Goal: Task Accomplishment & Management: Manage account settings

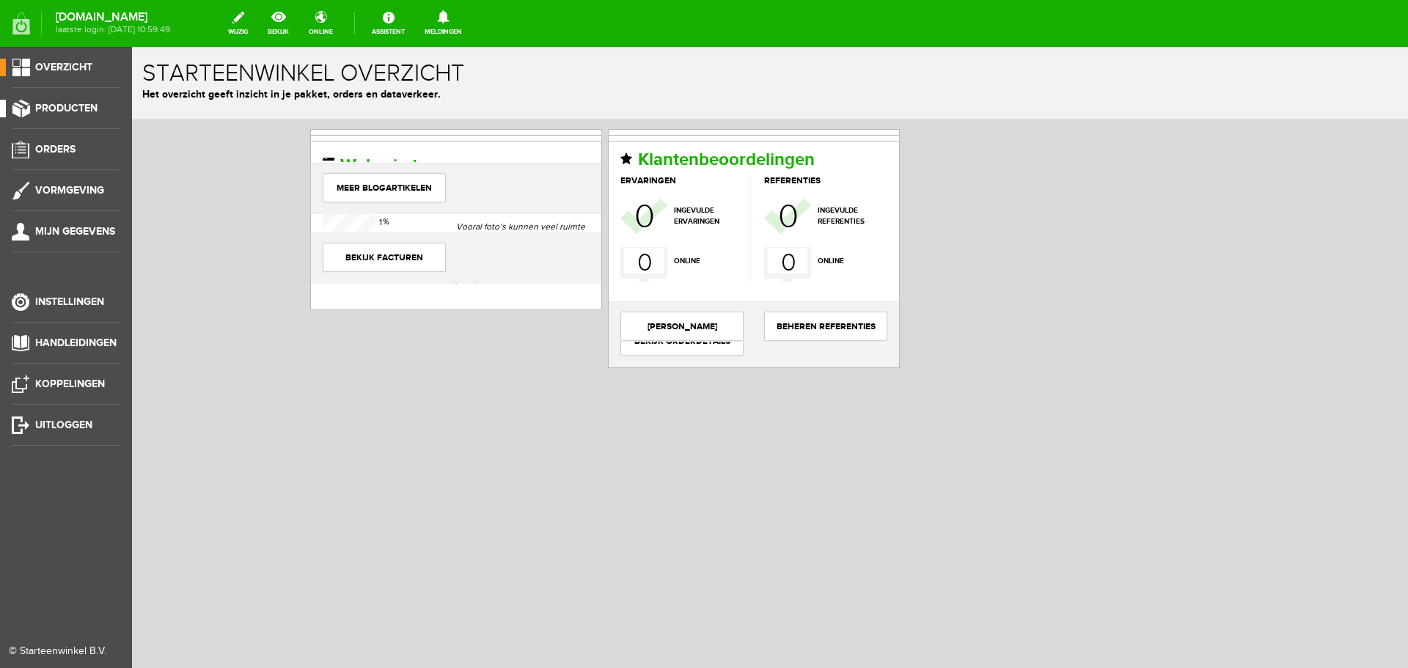
click at [73, 107] on span "Producten" at bounding box center [66, 108] width 62 height 12
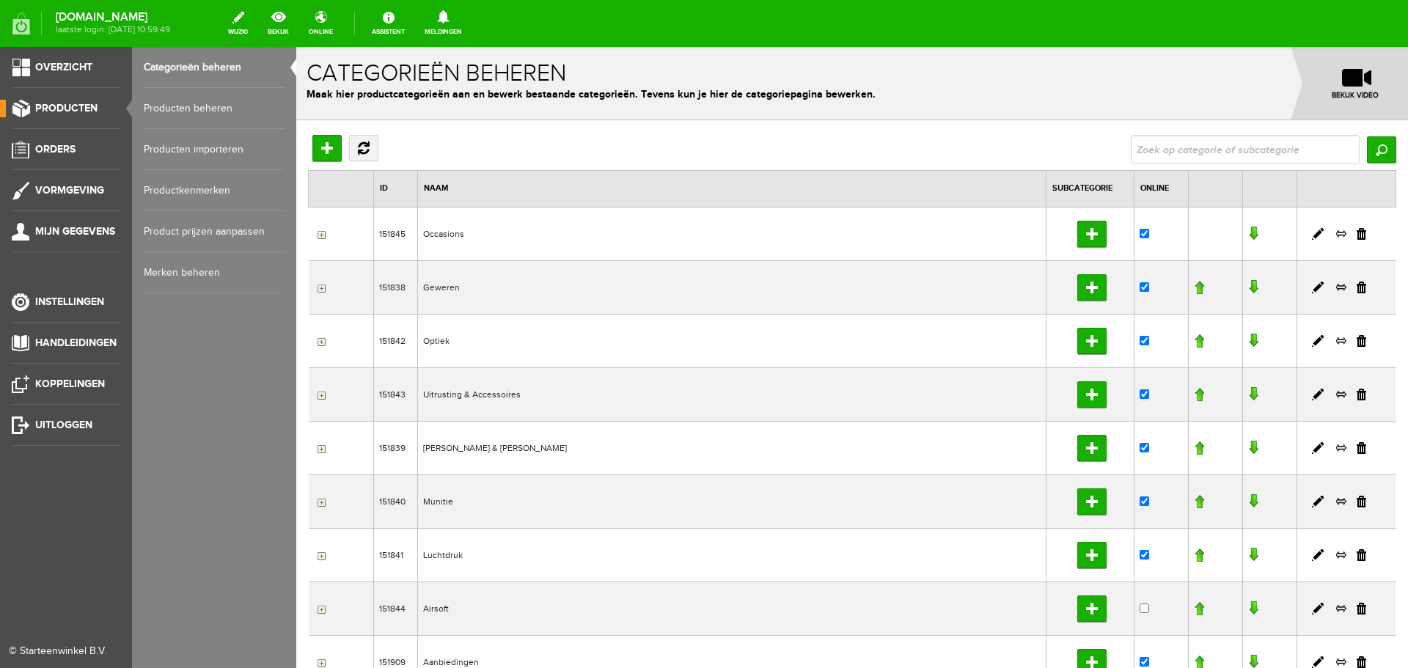
click at [179, 115] on link "Producten beheren" at bounding box center [214, 108] width 141 height 41
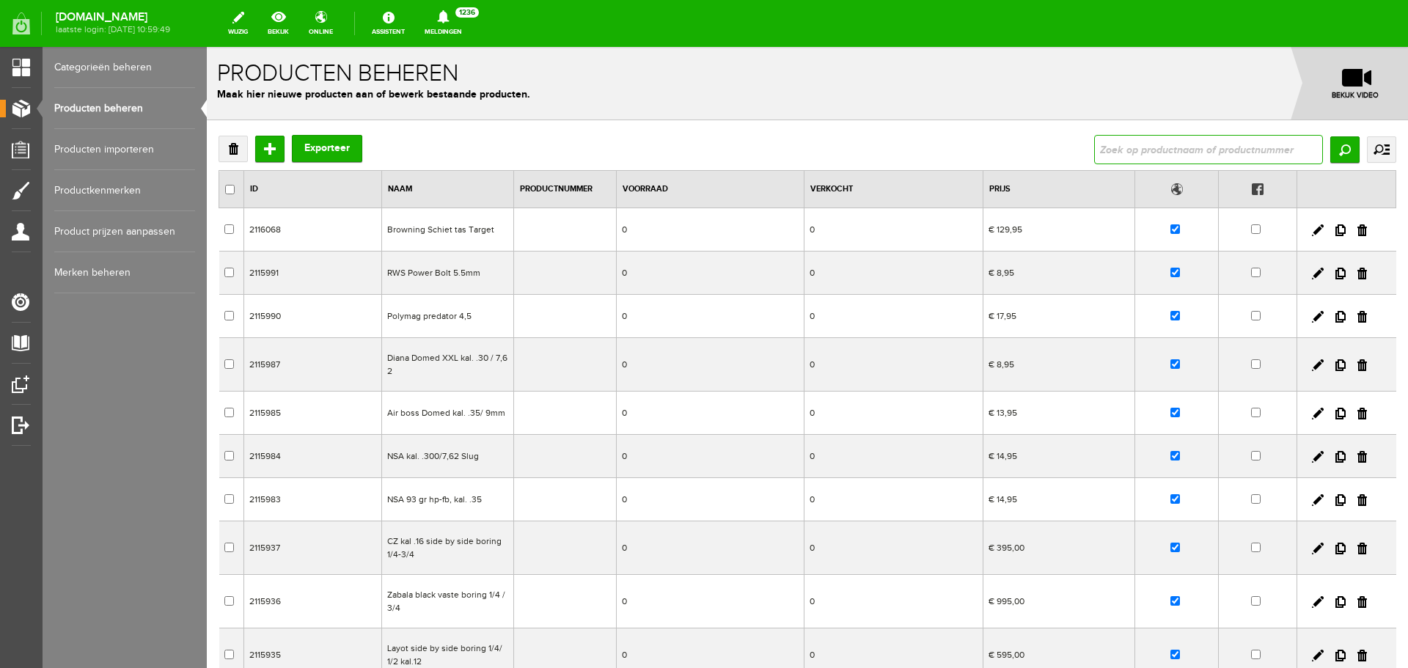
click at [1094, 158] on input "text" at bounding box center [1208, 149] width 229 height 29
type input "meindl bergschoenen"
click at [1331, 156] on input "Zoeken" at bounding box center [1345, 149] width 29 height 26
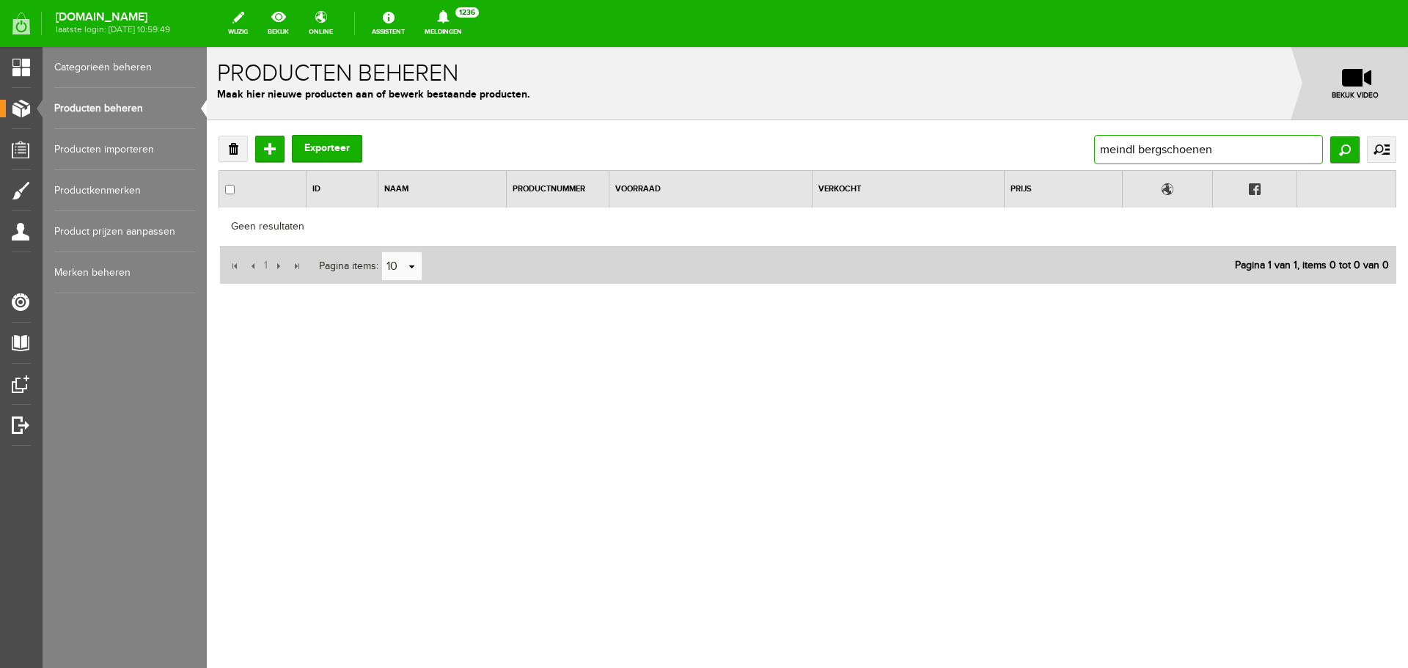
click at [1227, 149] on input "meindl bergschoenen" at bounding box center [1208, 149] width 229 height 29
type input "[PERSON_NAME]"
click at [1340, 160] on input "Zoeken" at bounding box center [1345, 149] width 29 height 26
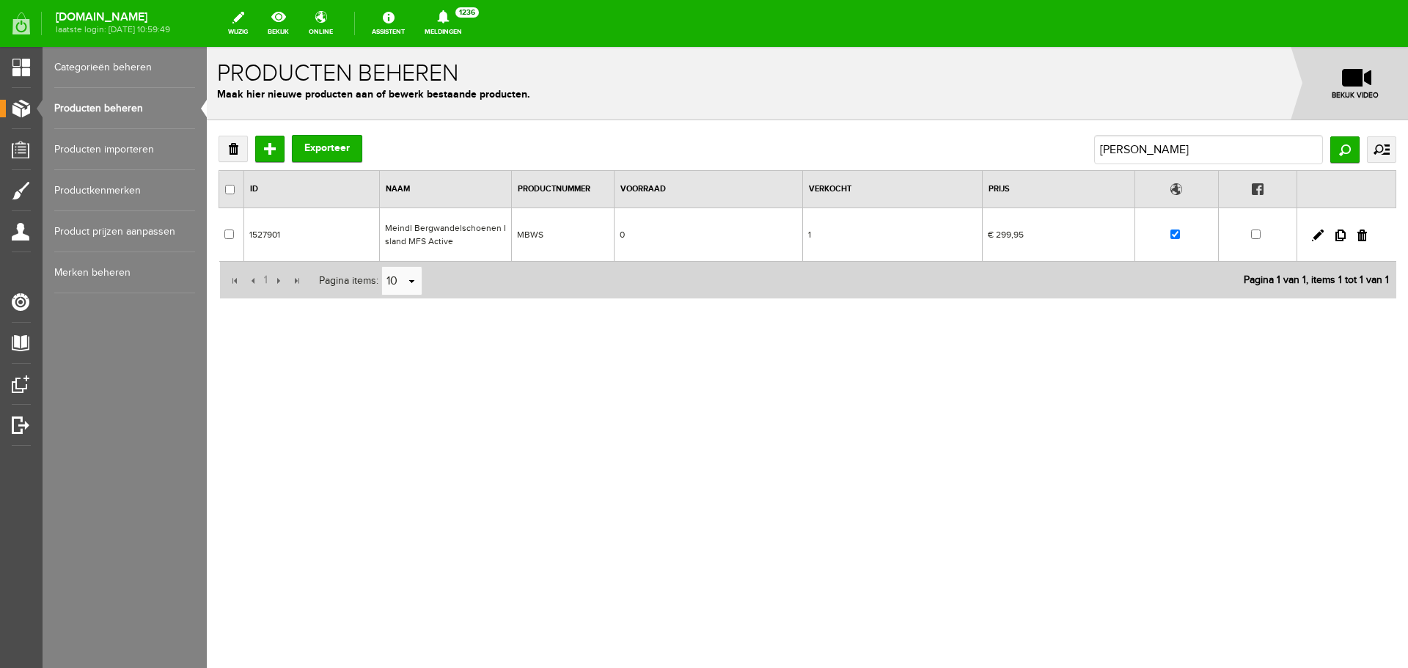
drag, startPoint x: 807, startPoint y: 239, endPoint x: 1014, endPoint y: 286, distance: 212.8
click at [807, 239] on td "1" at bounding box center [892, 235] width 179 height 54
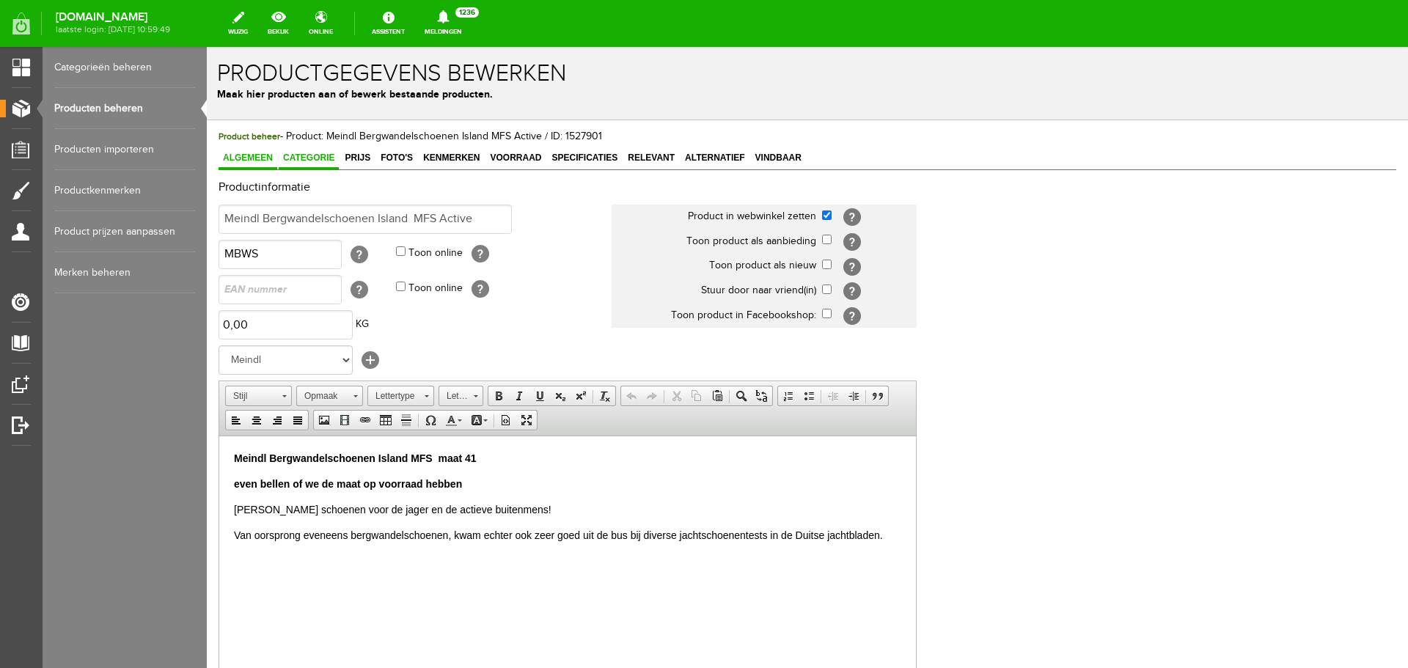
click at [318, 159] on span "Categorie" at bounding box center [309, 158] width 60 height 10
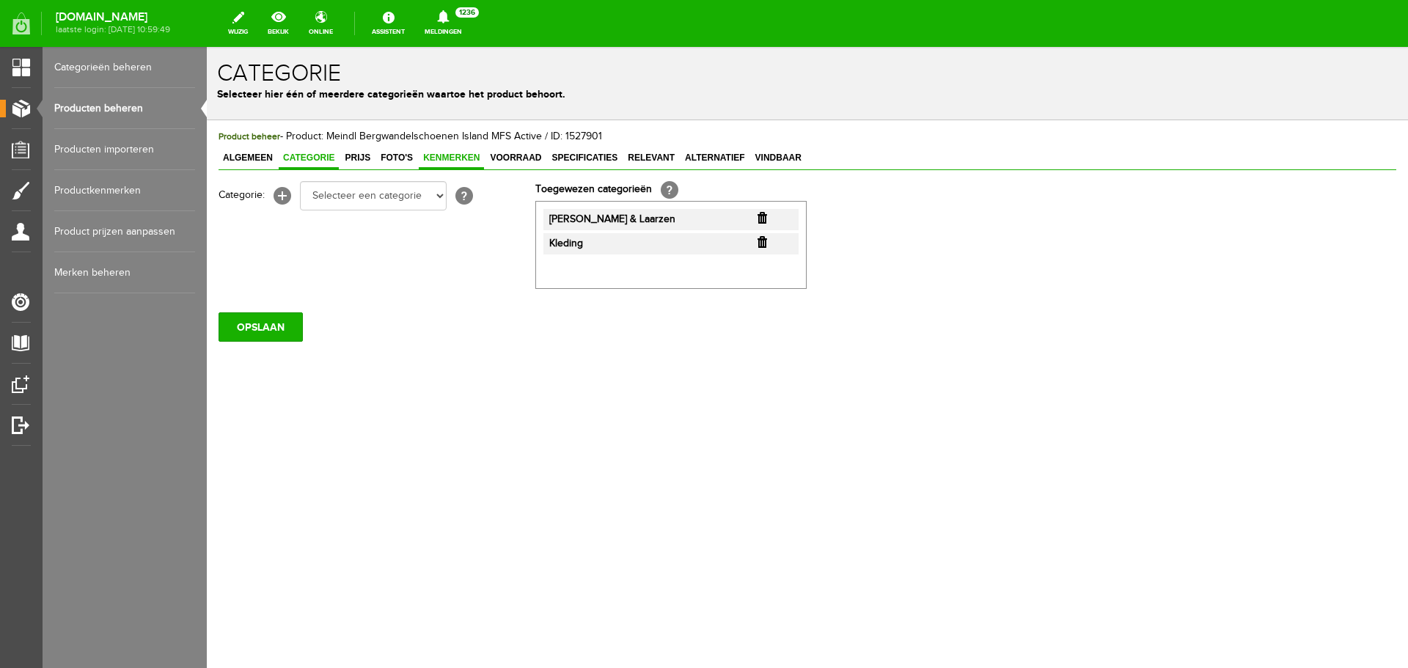
click at [455, 157] on span "Kenmerken" at bounding box center [451, 158] width 65 height 10
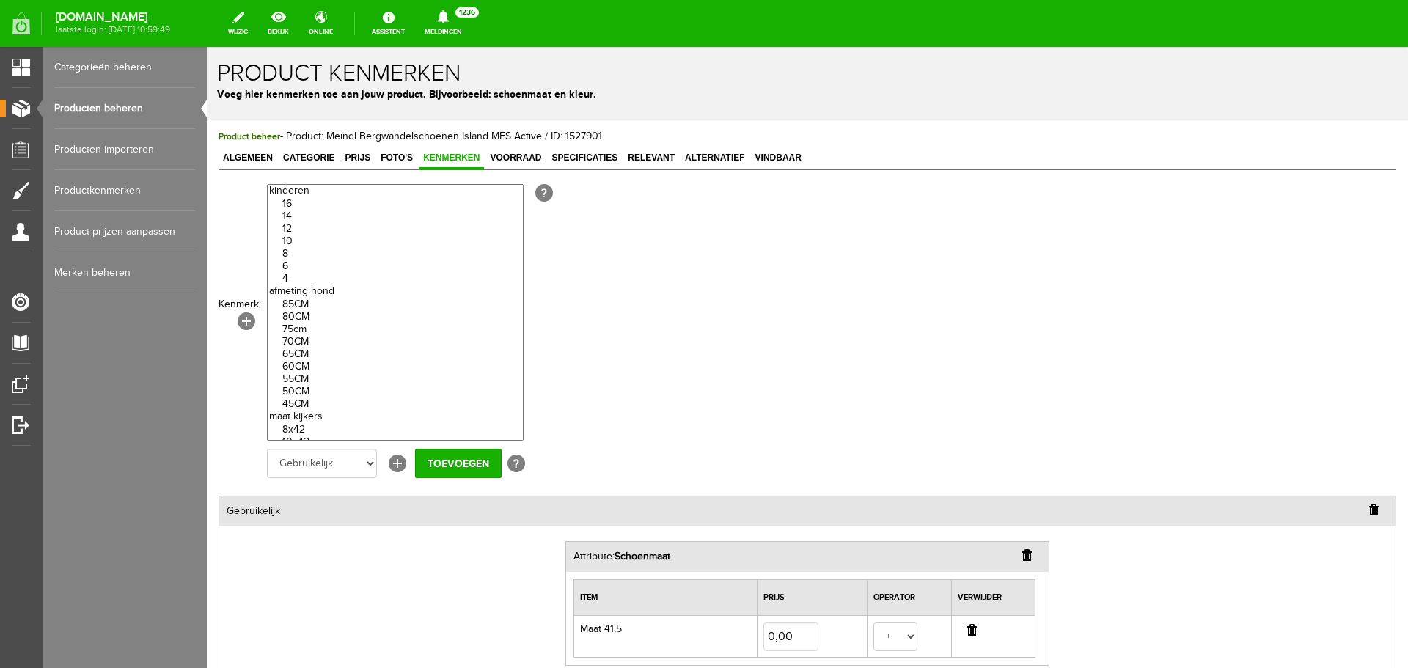
click at [967, 630] on input "button" at bounding box center [972, 630] width 10 height 12
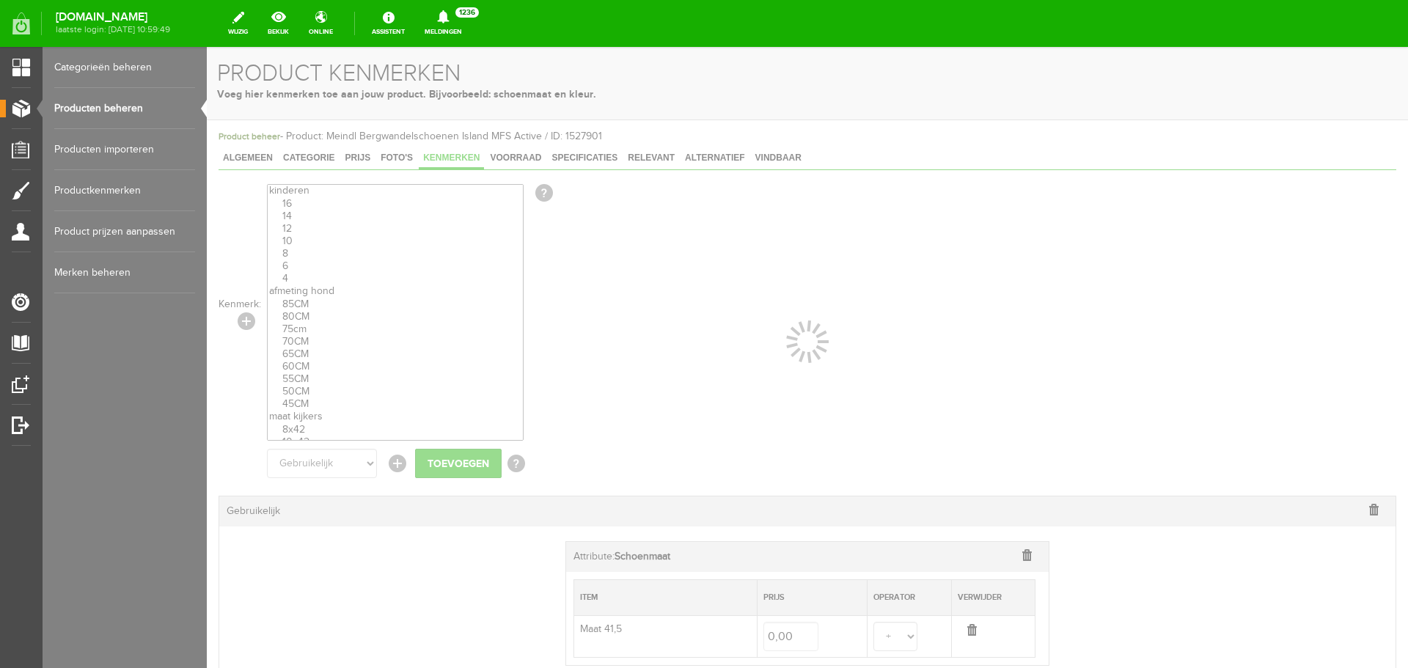
select select
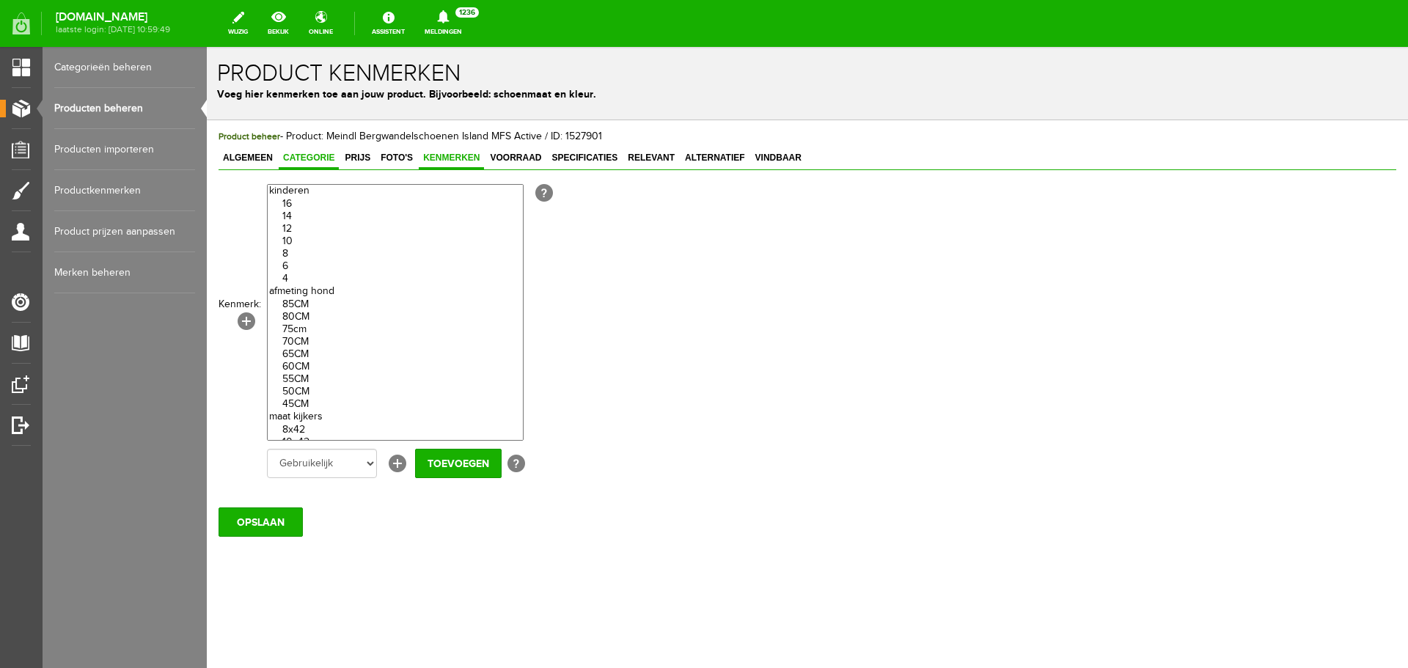
click at [315, 156] on span "Categorie" at bounding box center [309, 158] width 60 height 10
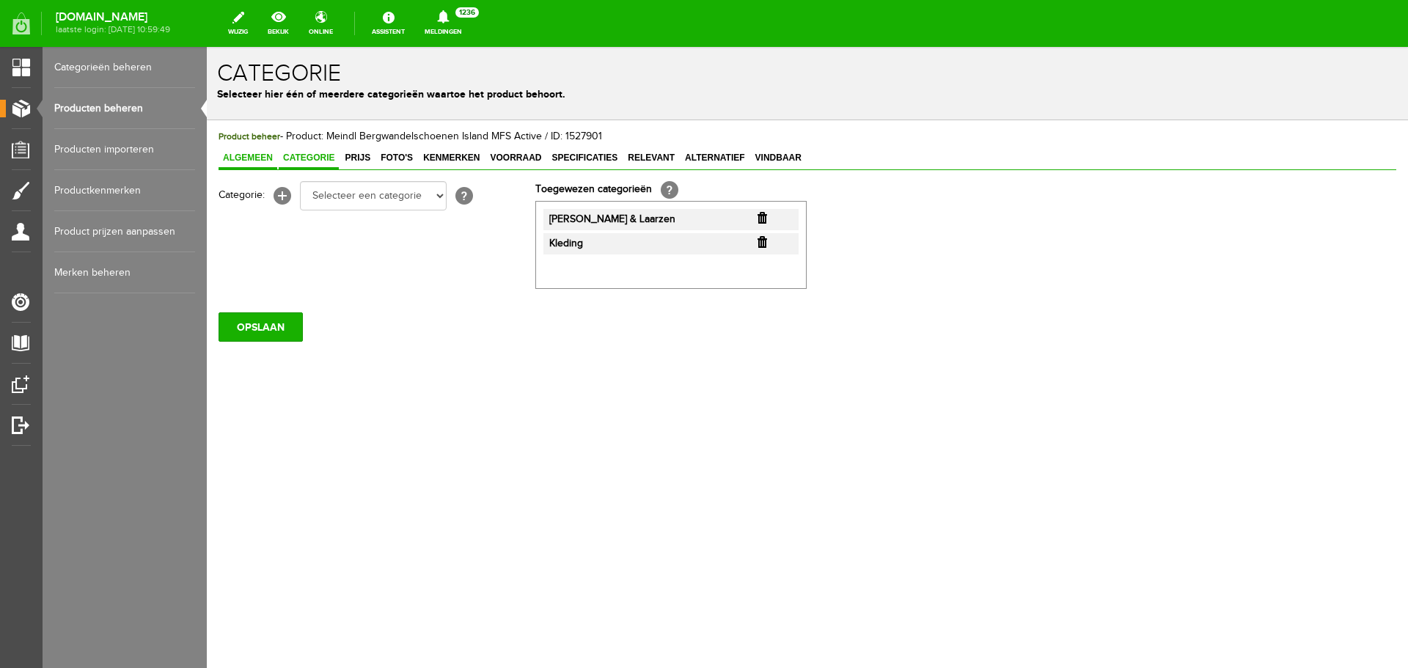
click at [271, 158] on span "Algemeen" at bounding box center [248, 158] width 59 height 10
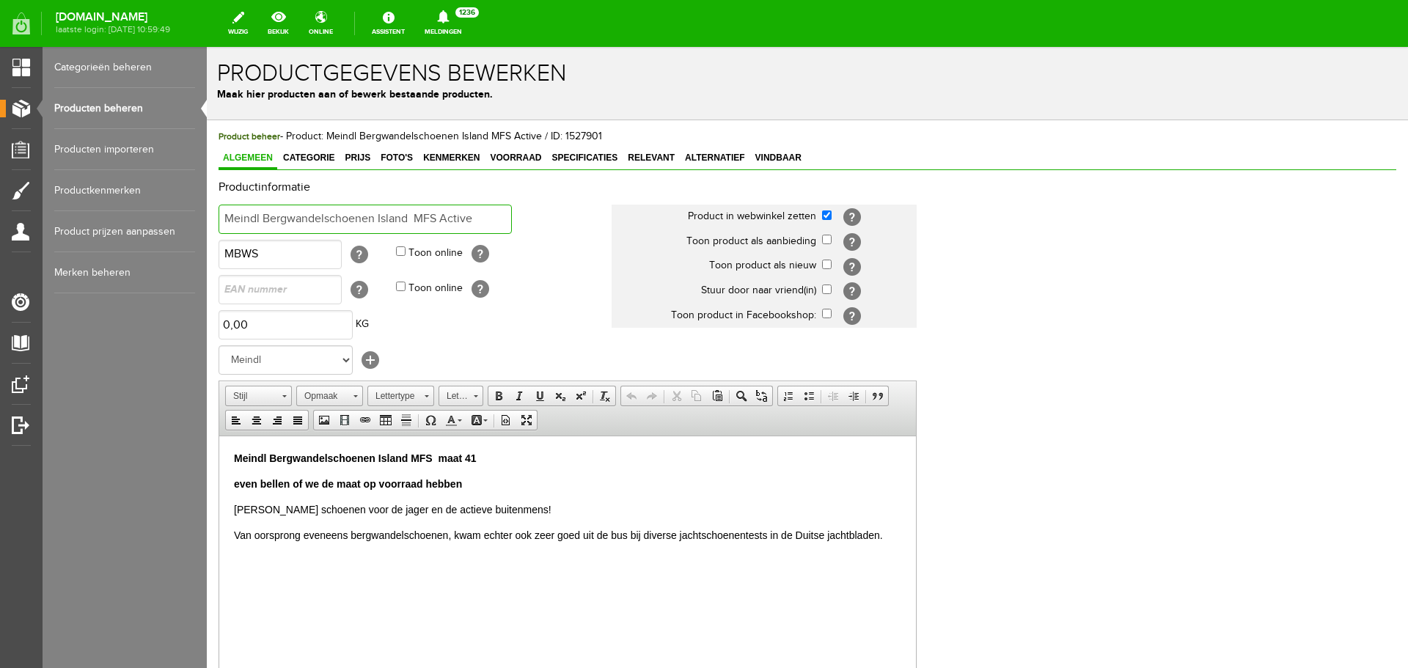
click at [472, 214] on input "Meindl Bergwandelschoenen Island MFS Active" at bounding box center [365, 219] width 293 height 29
type input "Meindl Bergwandelschoenen Island MFS Active m/41"
click at [462, 483] on b "even bellen of we de maat op voorraad hebben" at bounding box center [348, 483] width 228 height 12
click at [502, 463] on p "Meindl Bergwandelschoenen Island MFS maat 41" at bounding box center [567, 457] width 667 height 15
click at [419, 470] on body "Meindl Bergwandelschoenen Island MFS maat 41 Meindl schoenen voor de jager en d…" at bounding box center [567, 496] width 667 height 92
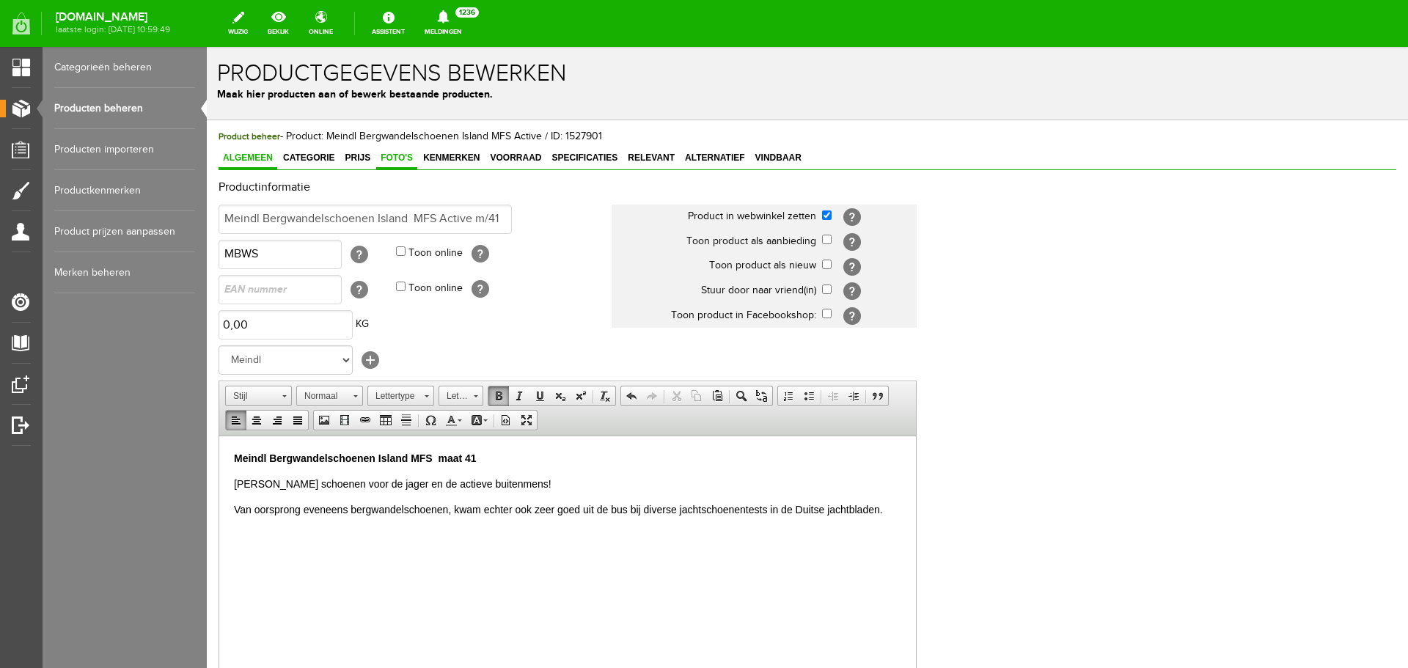
click at [389, 158] on span "Foto's" at bounding box center [396, 158] width 41 height 10
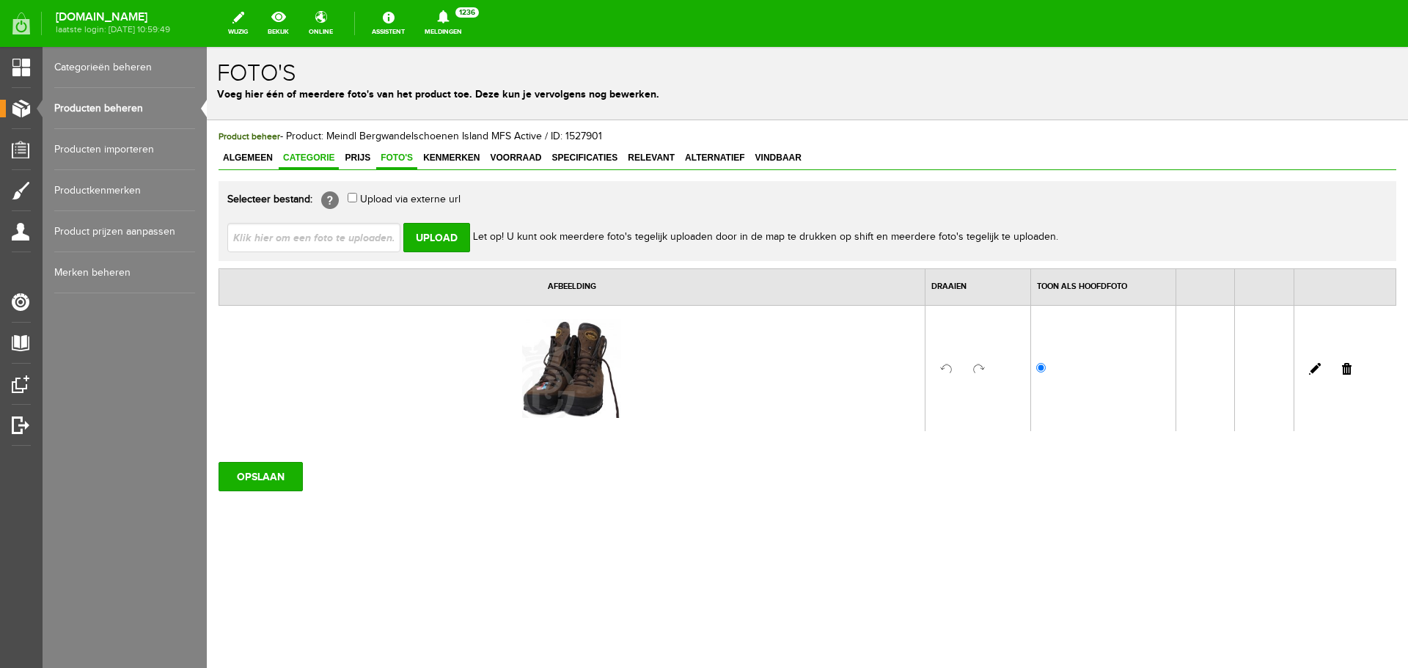
click at [304, 156] on span "Categorie" at bounding box center [309, 158] width 60 height 10
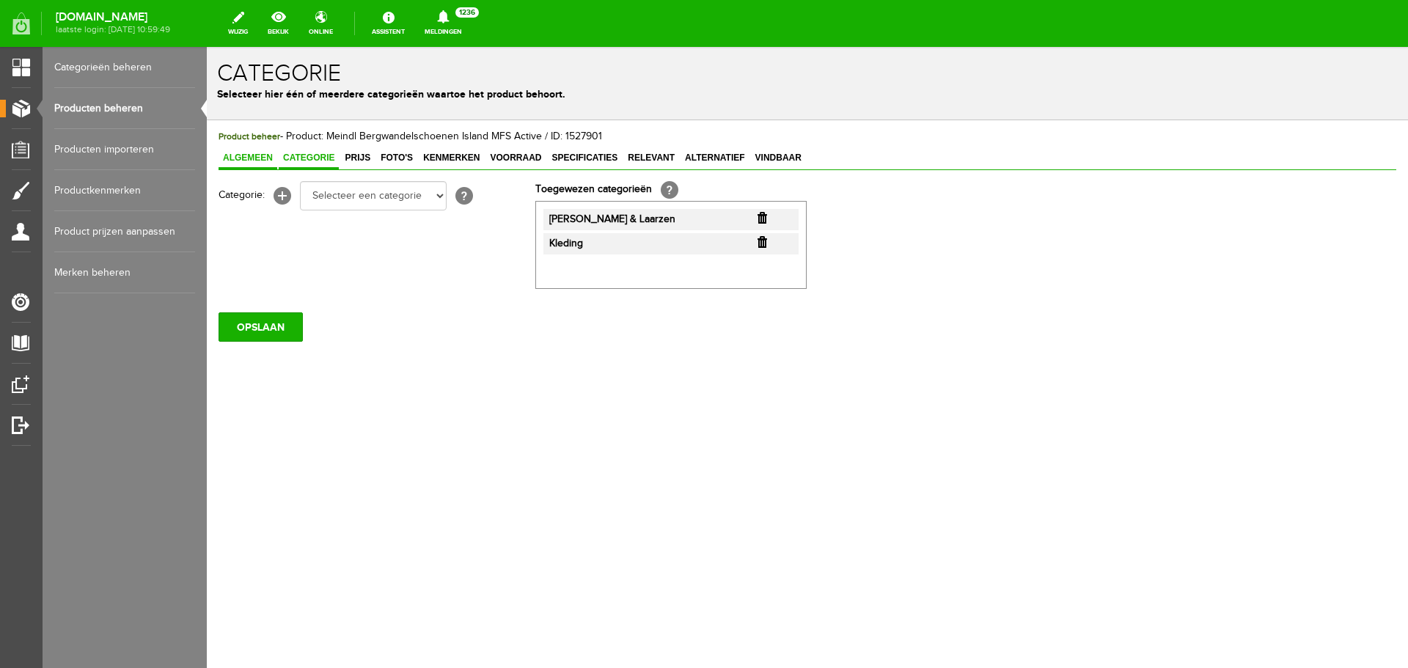
click at [240, 158] on span "Algemeen" at bounding box center [248, 158] width 59 height 10
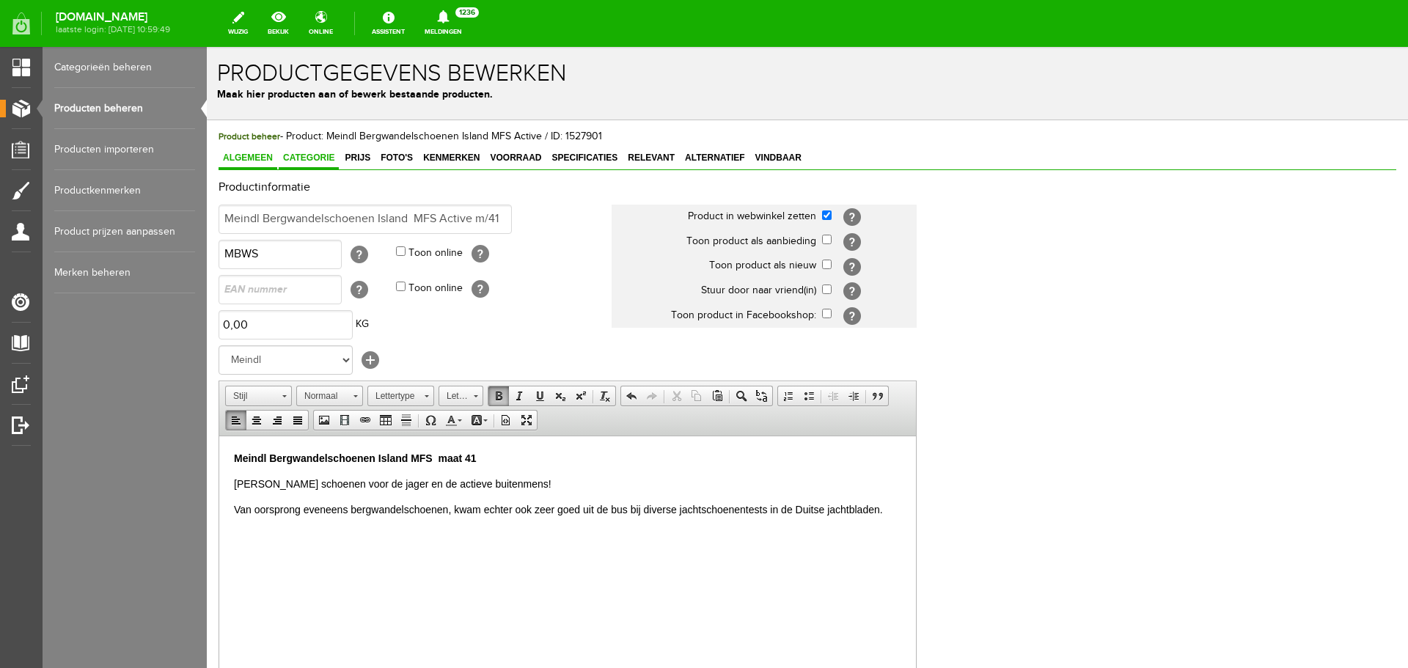
click at [311, 158] on span "Categorie" at bounding box center [309, 158] width 60 height 10
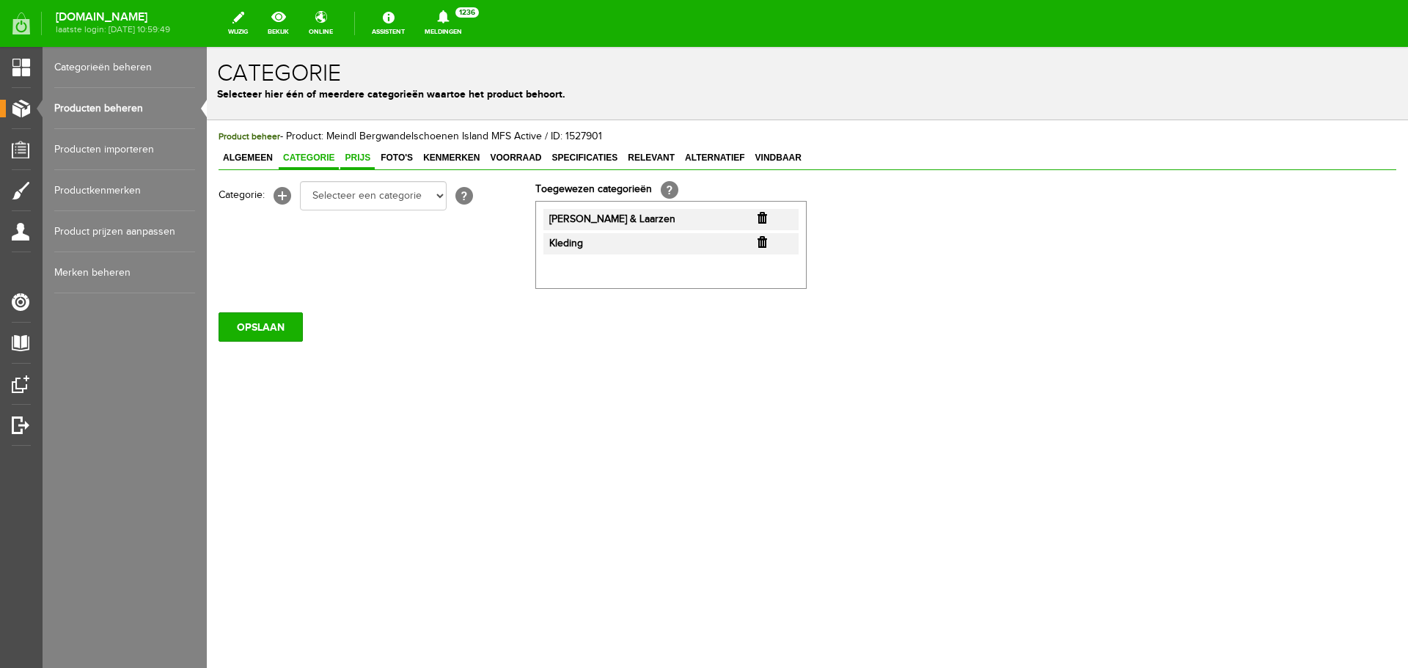
click at [364, 158] on span "Prijs" at bounding box center [357, 158] width 34 height 10
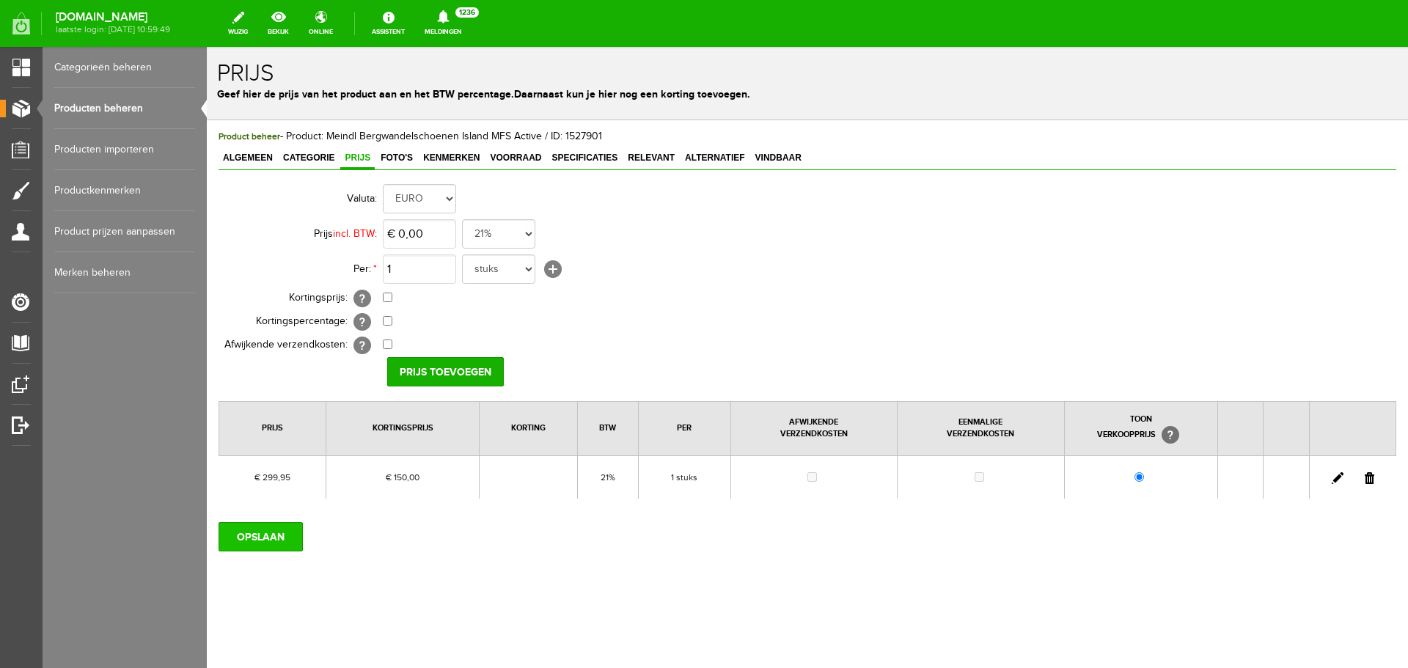
click at [280, 536] on input "OPSLAAN" at bounding box center [261, 536] width 84 height 29
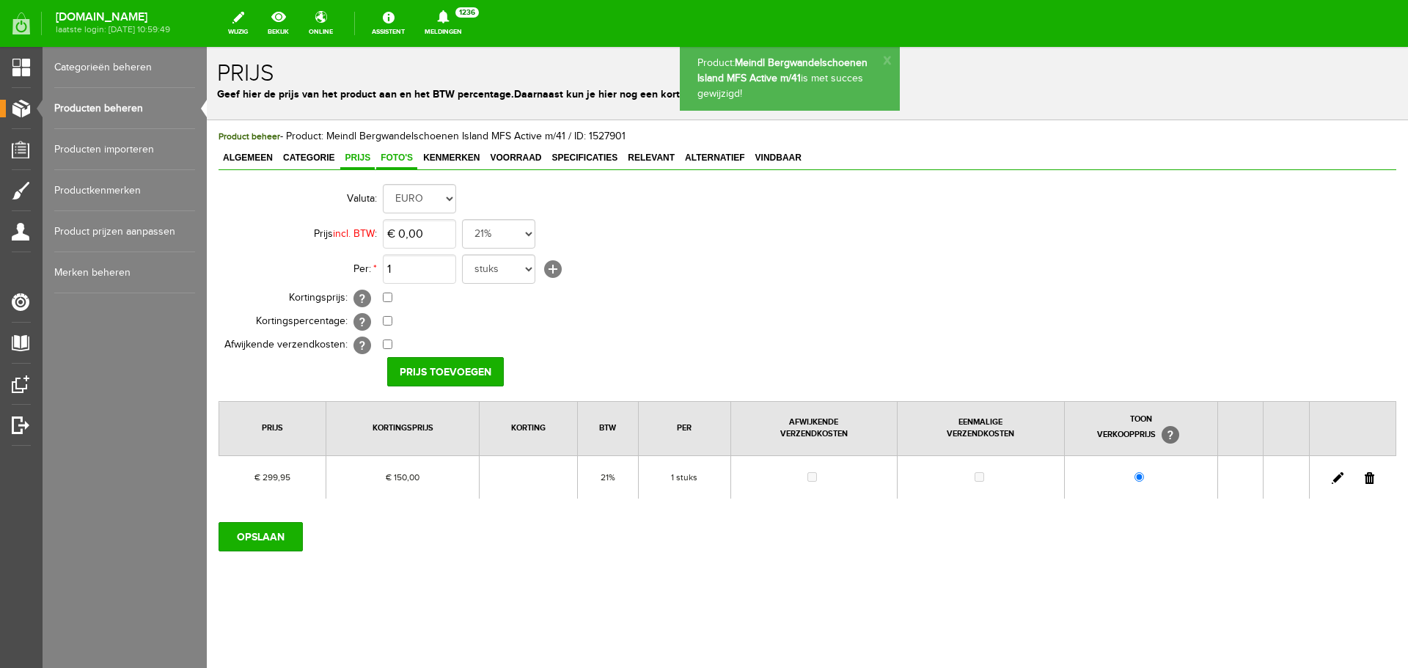
click at [410, 161] on span "Foto's" at bounding box center [396, 158] width 41 height 10
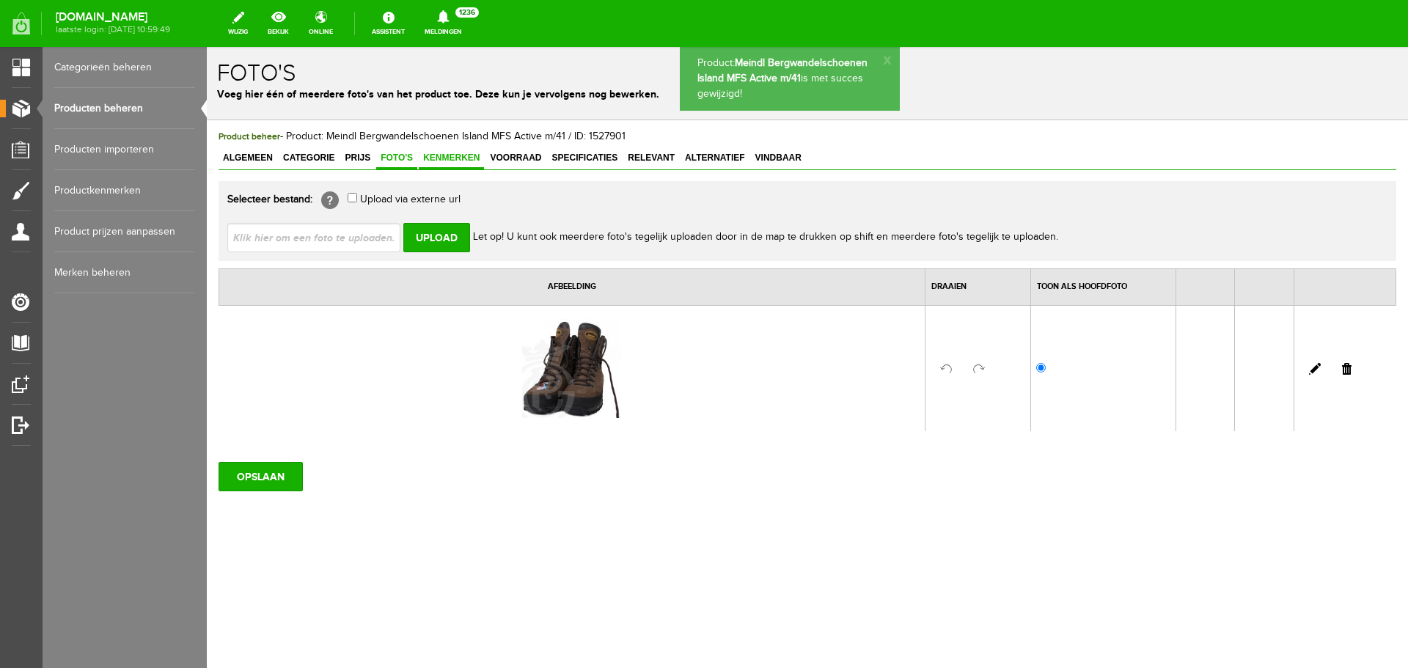
click at [445, 158] on span "Kenmerken" at bounding box center [451, 158] width 65 height 10
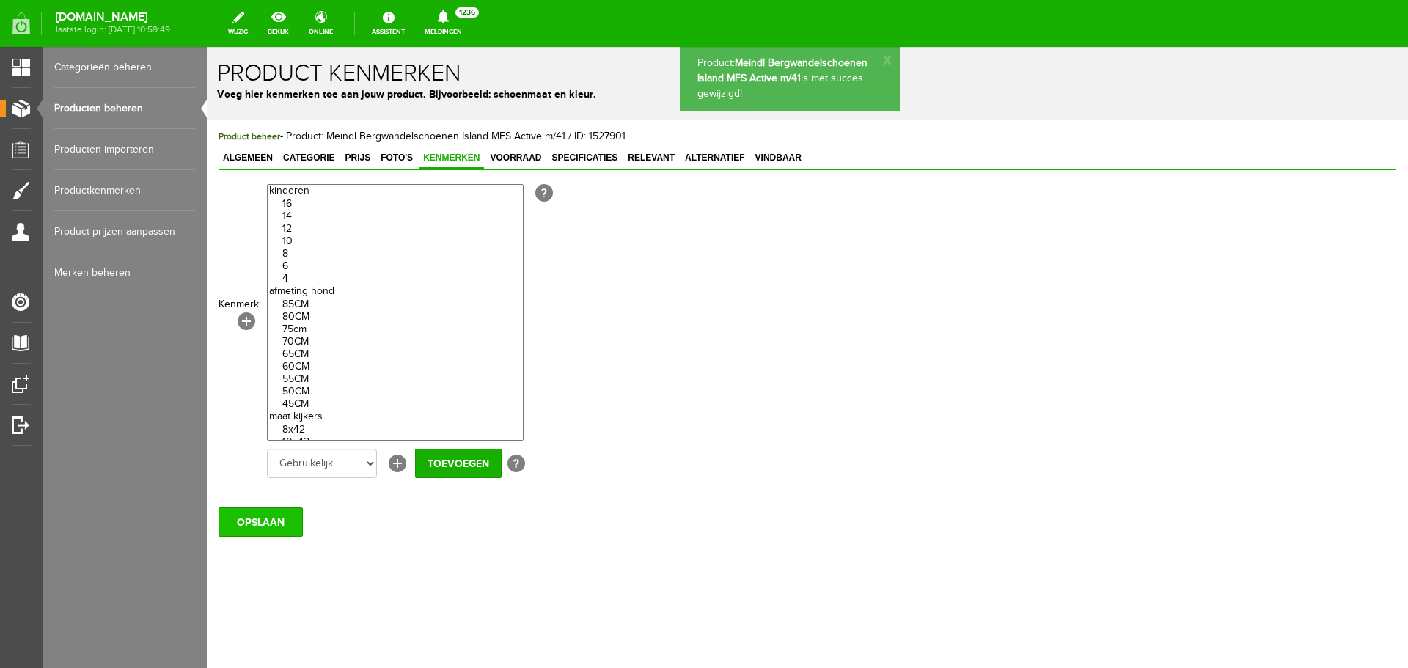
click at [276, 521] on input "OPSLAAN" at bounding box center [261, 522] width 84 height 29
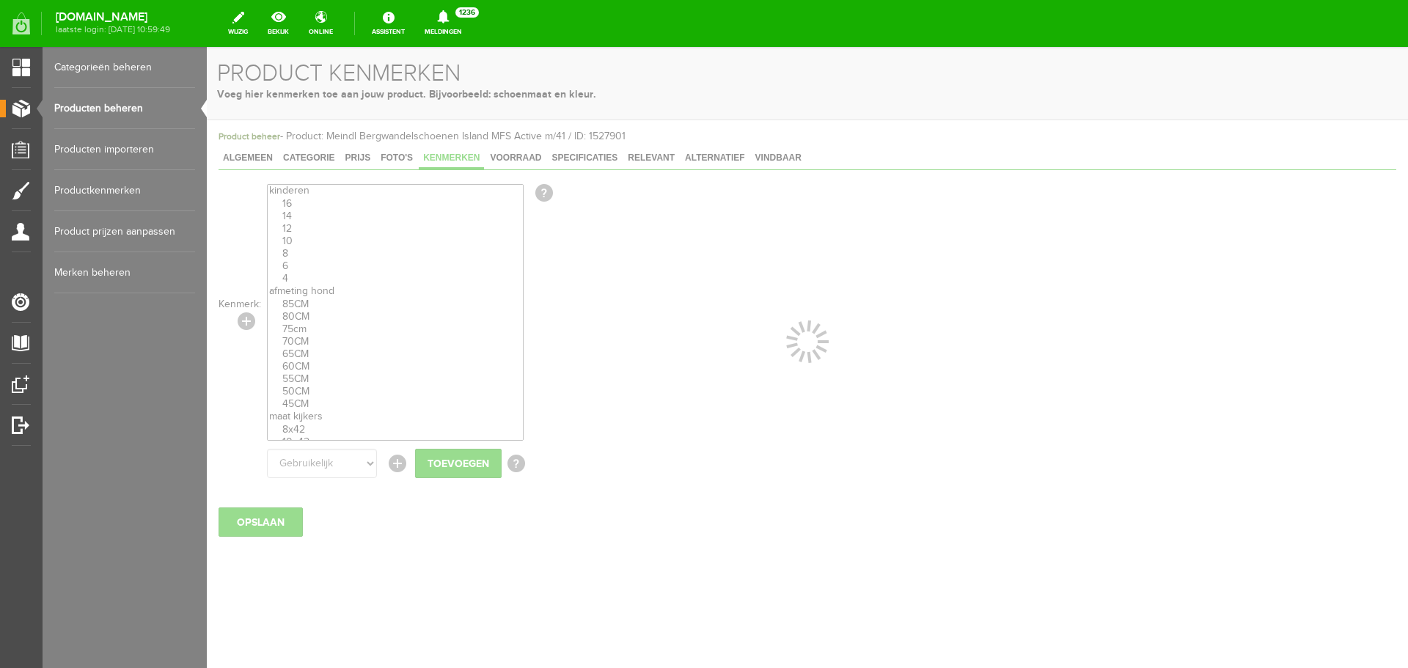
select select
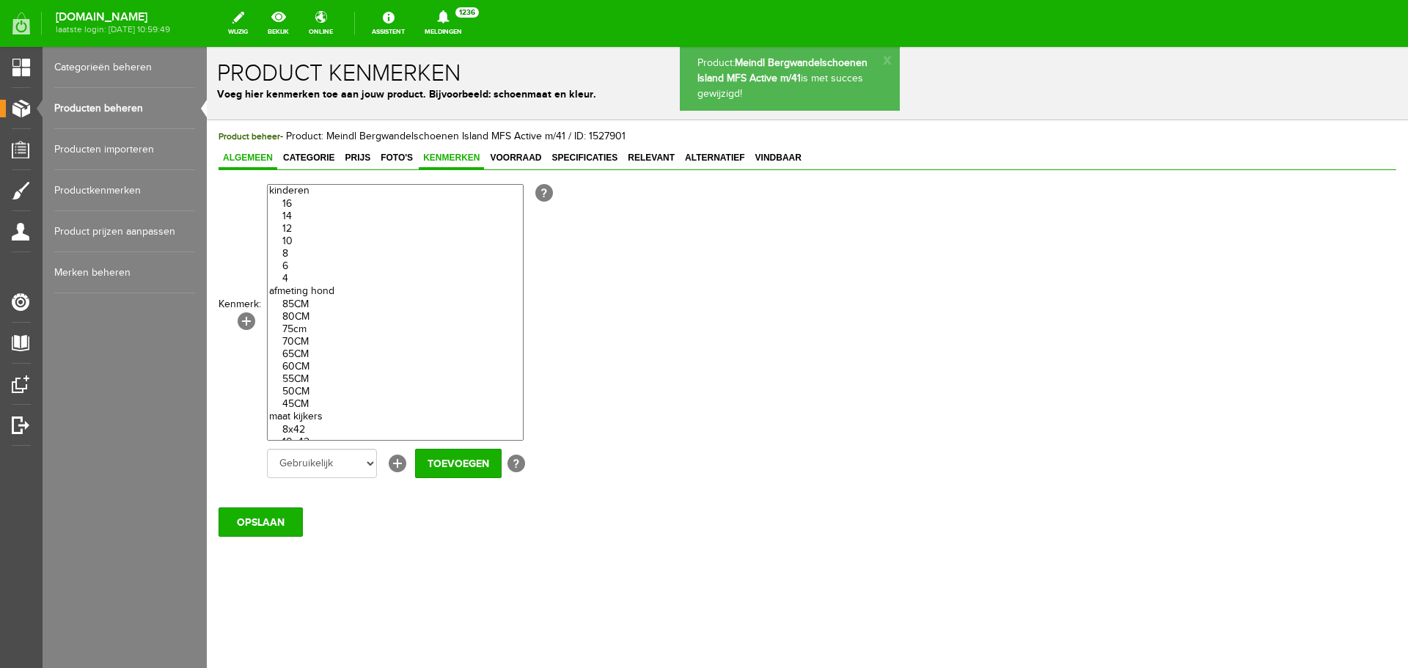
click at [259, 150] on link "Algemeen" at bounding box center [248, 158] width 59 height 21
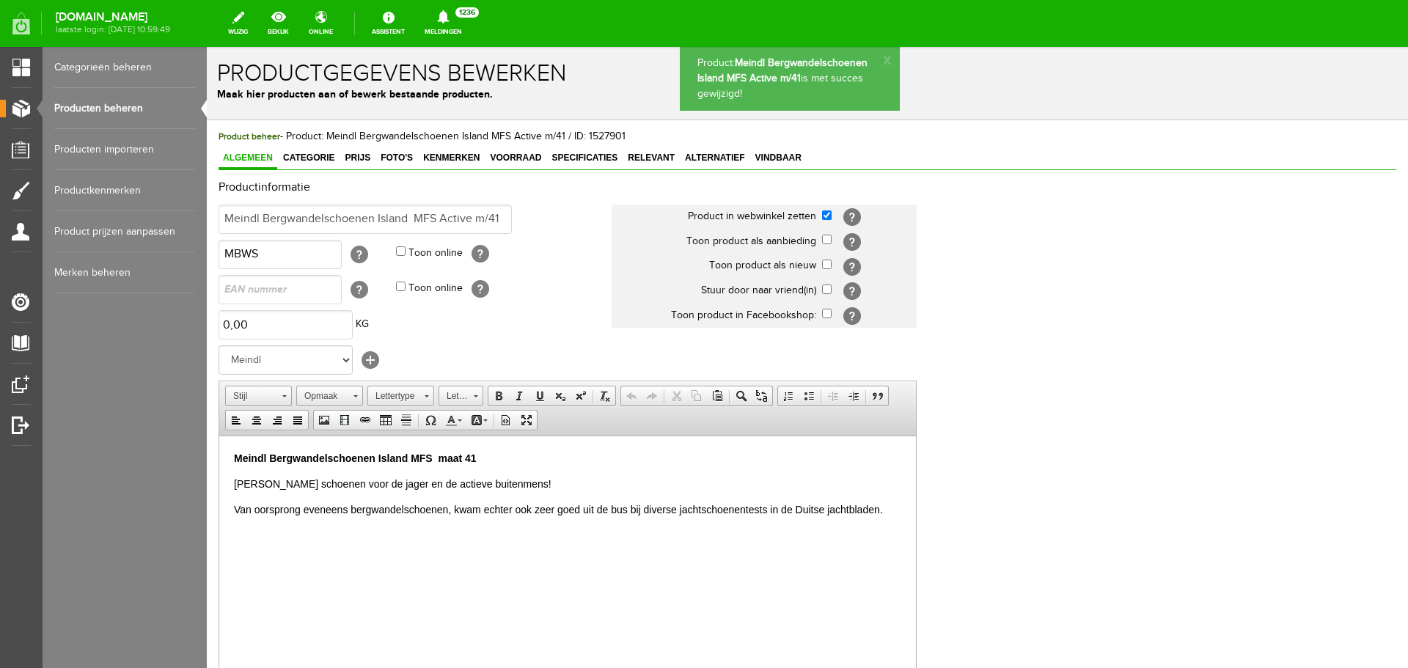
click at [138, 110] on link "Producten beheren" at bounding box center [124, 108] width 141 height 41
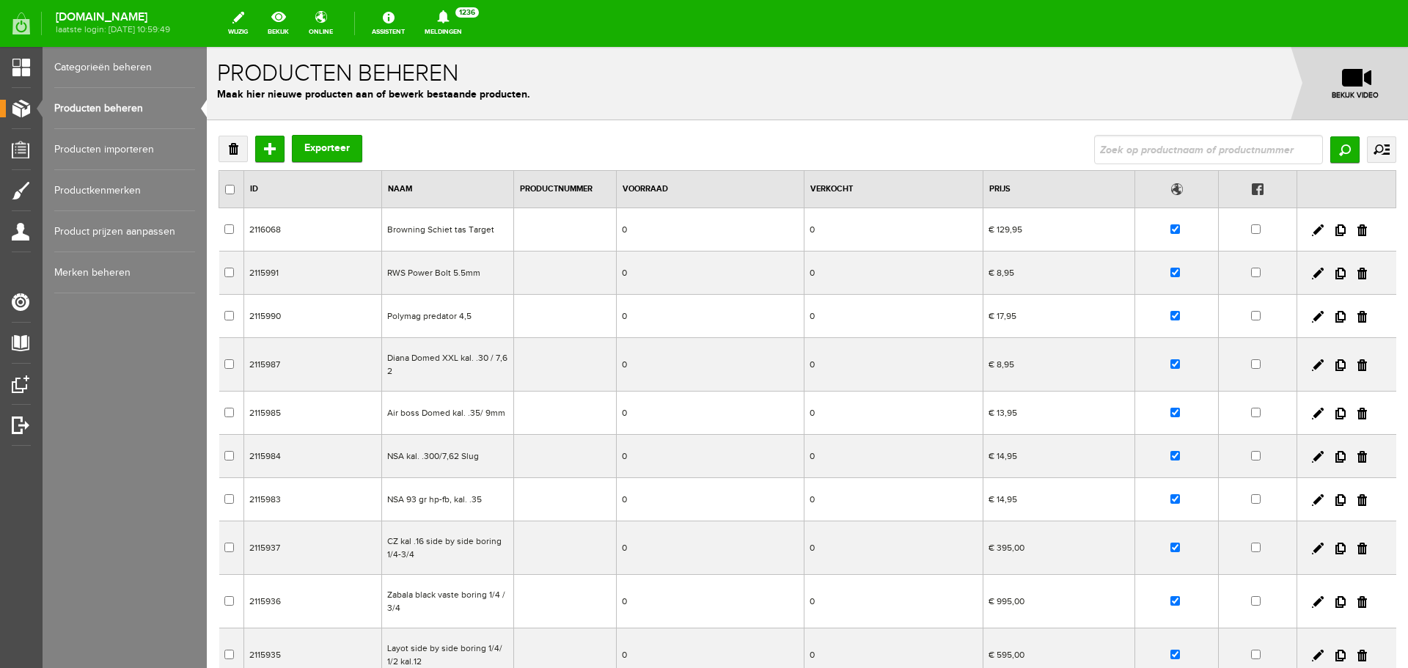
drag, startPoint x: 468, startPoint y: 270, endPoint x: 675, endPoint y: 317, distance: 212.1
click at [468, 270] on td "RWS Power Bolt 5.5mm" at bounding box center [448, 273] width 132 height 43
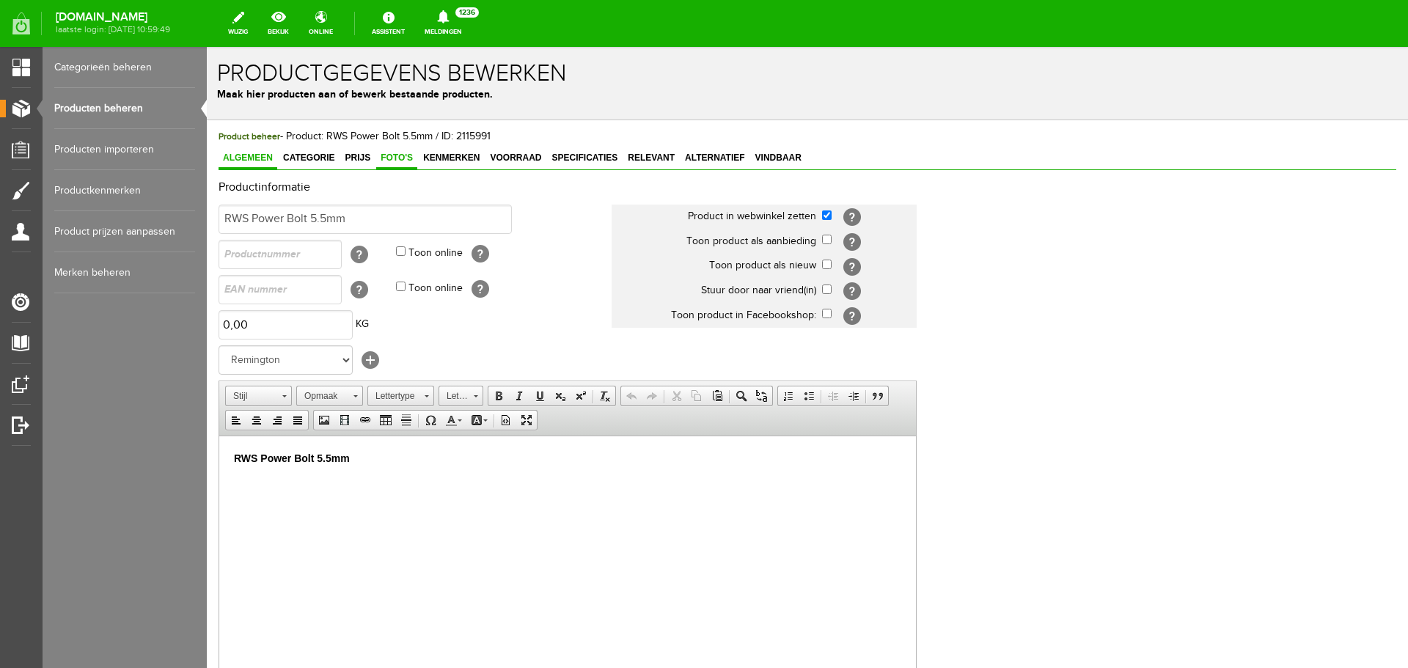
click at [404, 155] on span "Foto's" at bounding box center [396, 158] width 41 height 10
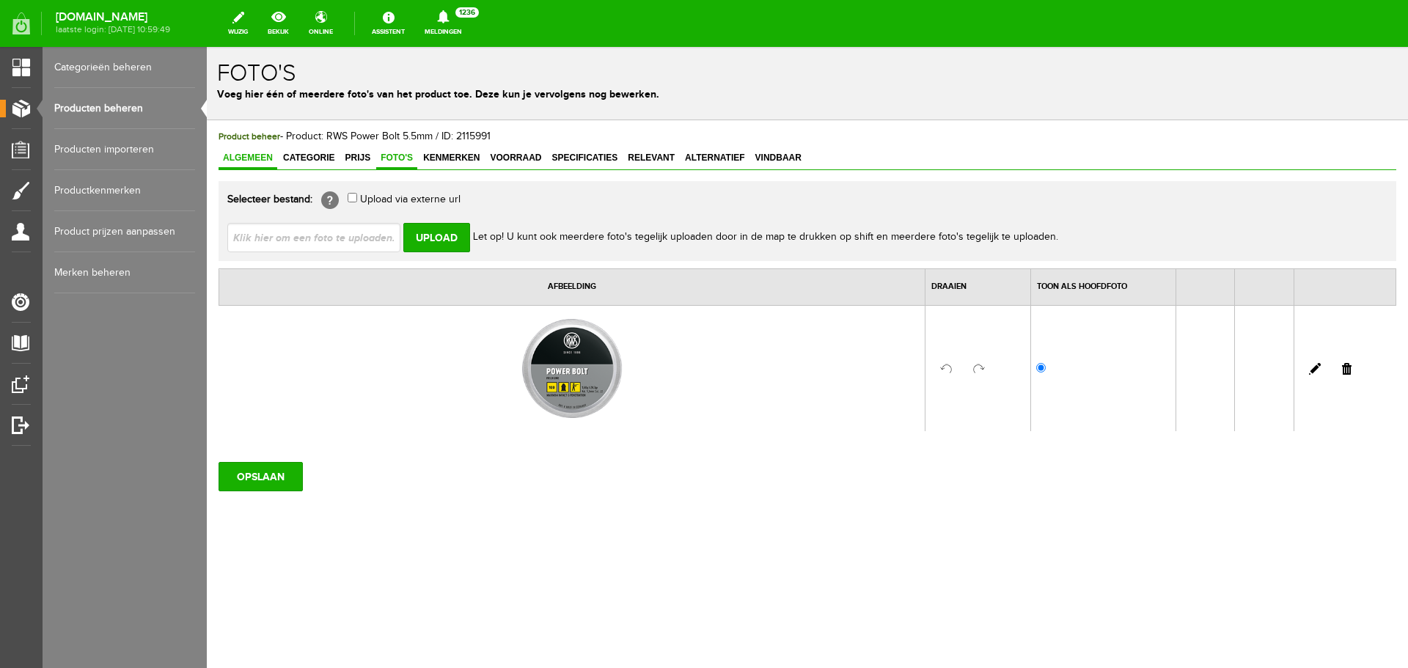
click at [266, 157] on span "Algemeen" at bounding box center [248, 158] width 59 height 10
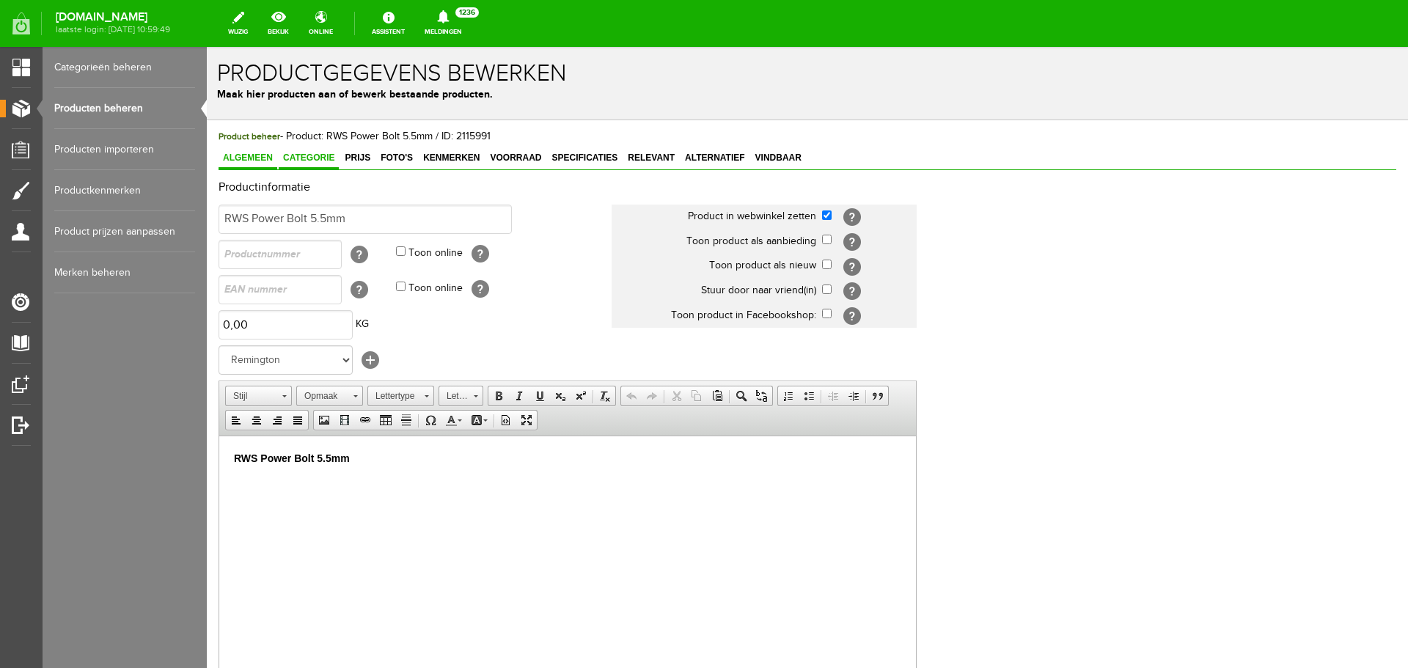
click at [313, 153] on span "Categorie" at bounding box center [309, 158] width 60 height 10
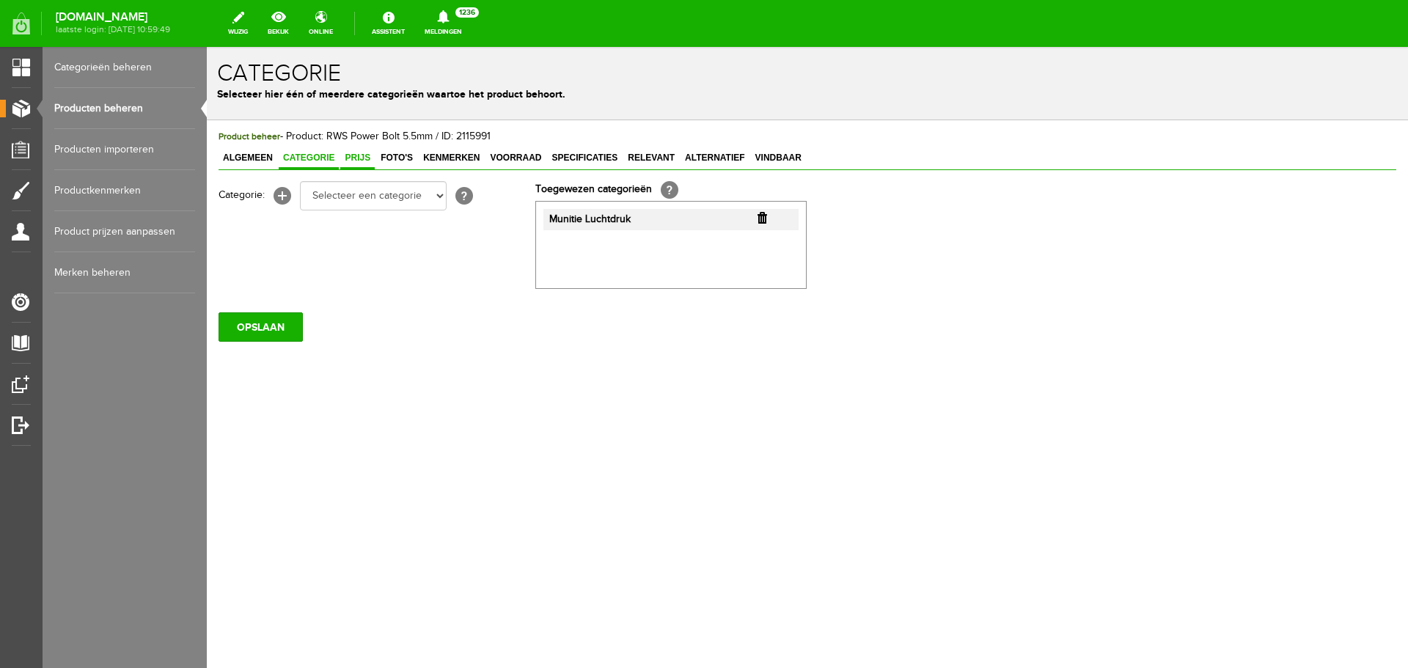
click at [365, 155] on span "Prijs" at bounding box center [357, 158] width 34 height 10
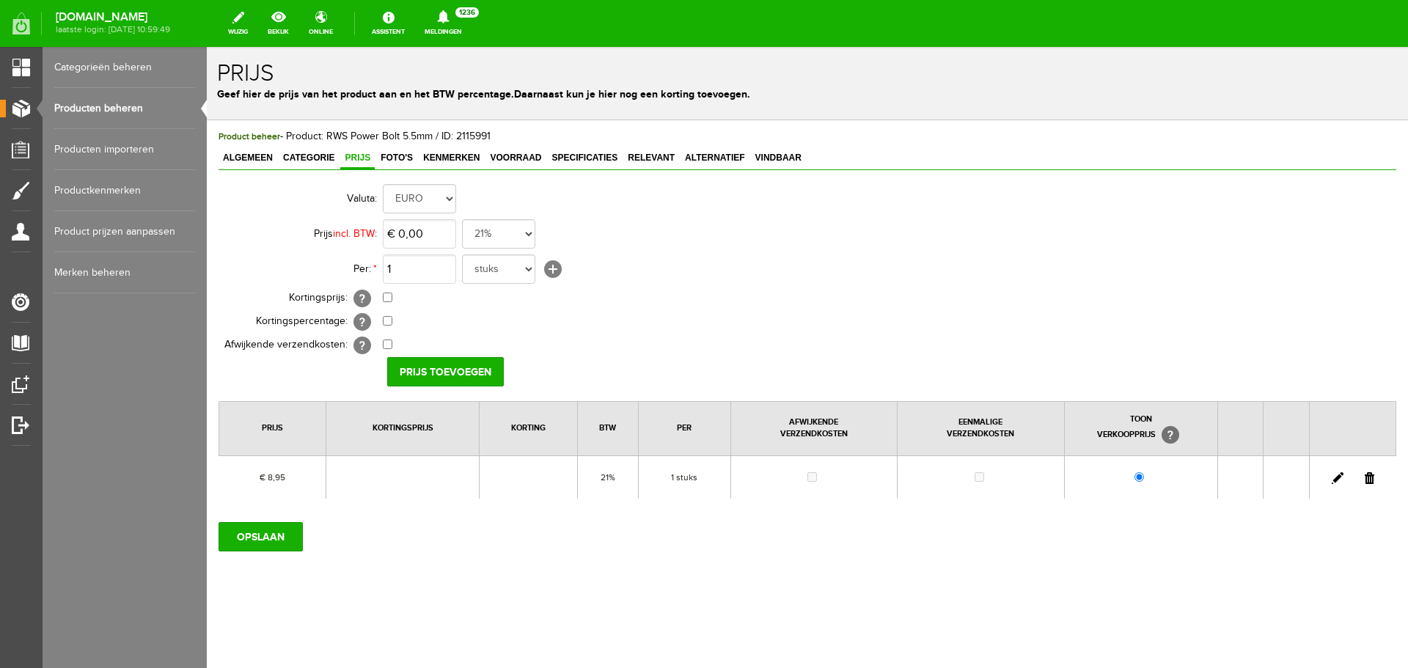
click at [138, 112] on link "Producten beheren" at bounding box center [124, 108] width 141 height 41
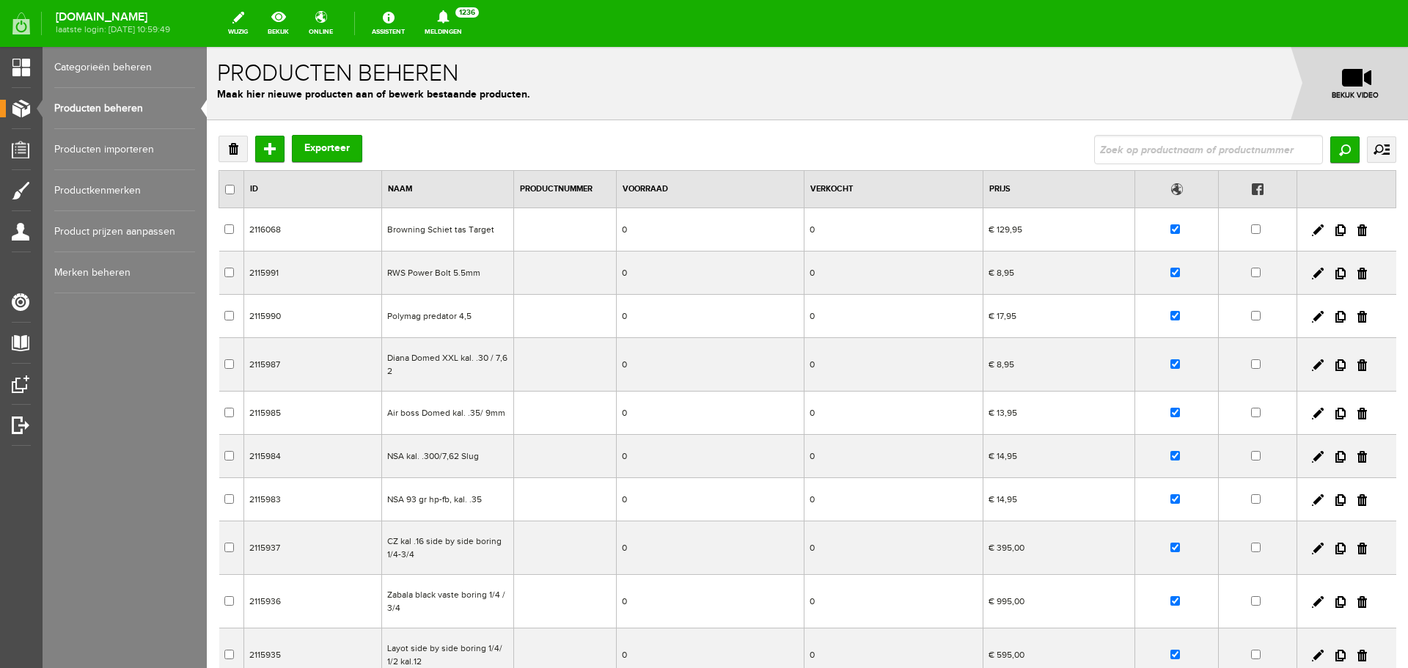
click at [404, 318] on td "Polymag predator 4,5" at bounding box center [448, 316] width 132 height 43
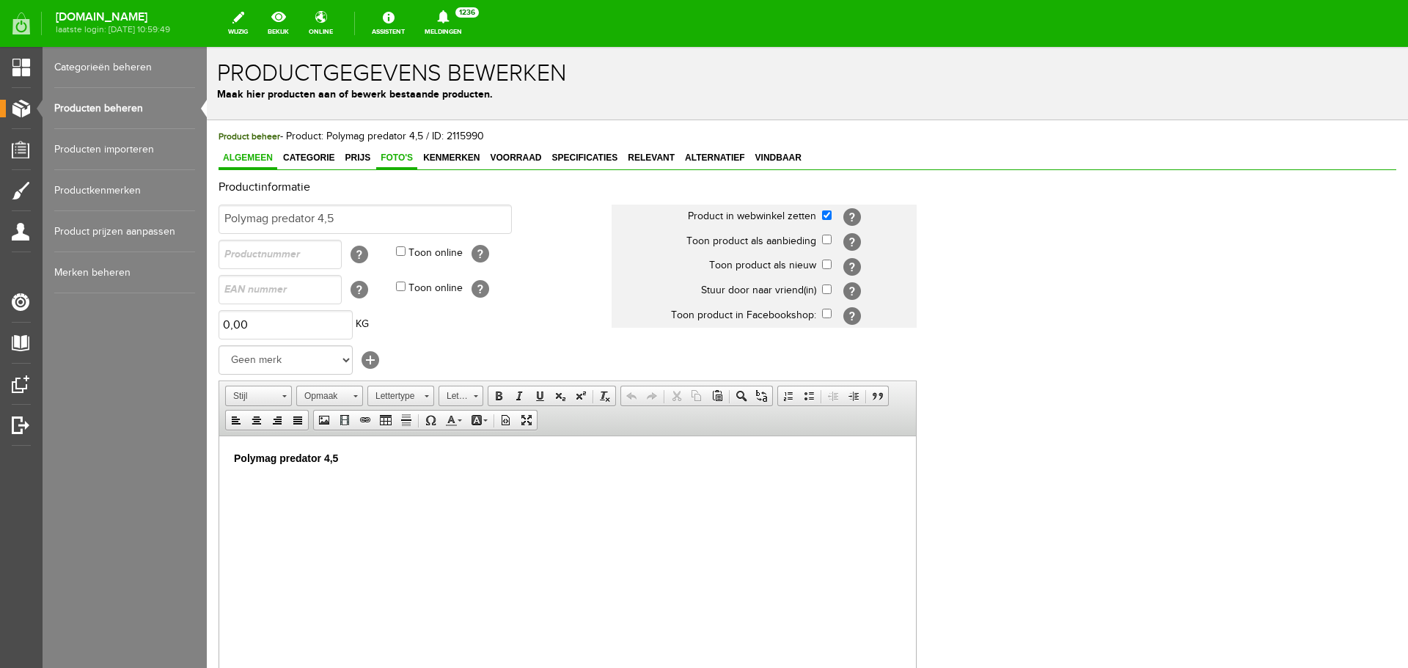
click at [399, 160] on span "Foto's" at bounding box center [396, 158] width 41 height 10
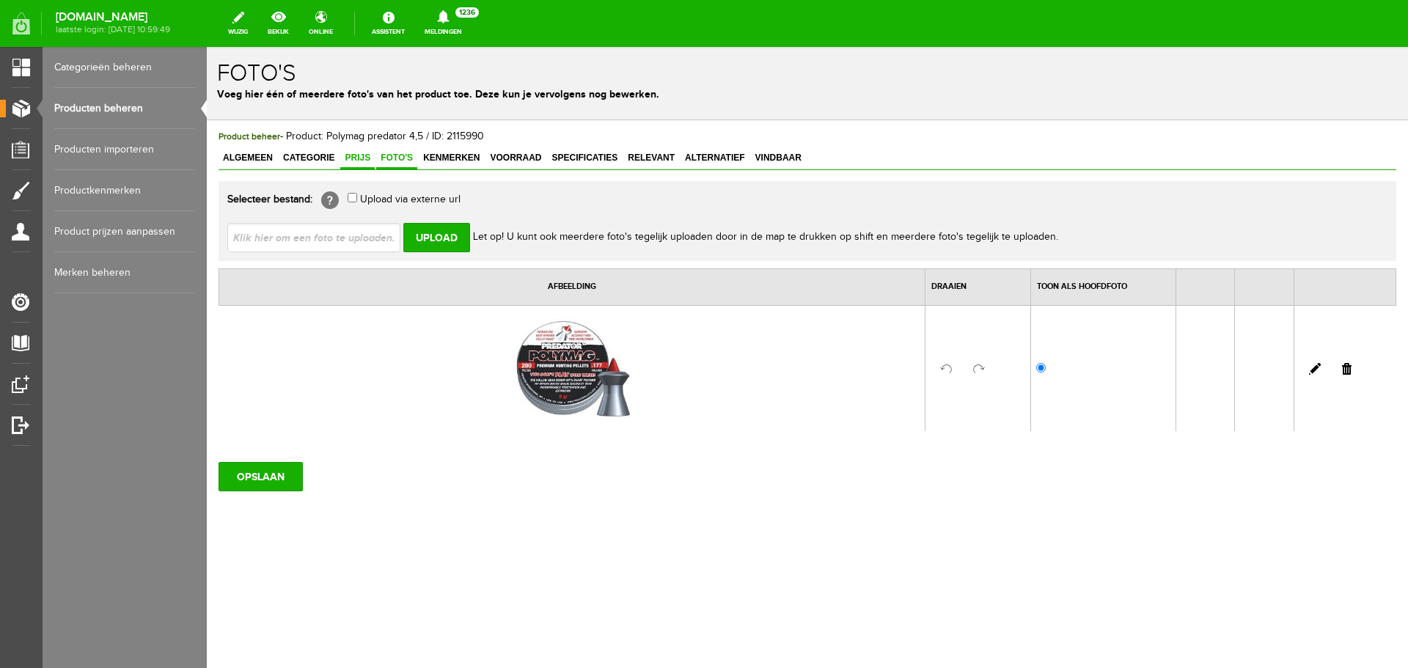
click at [369, 161] on span "Prijs" at bounding box center [357, 158] width 34 height 10
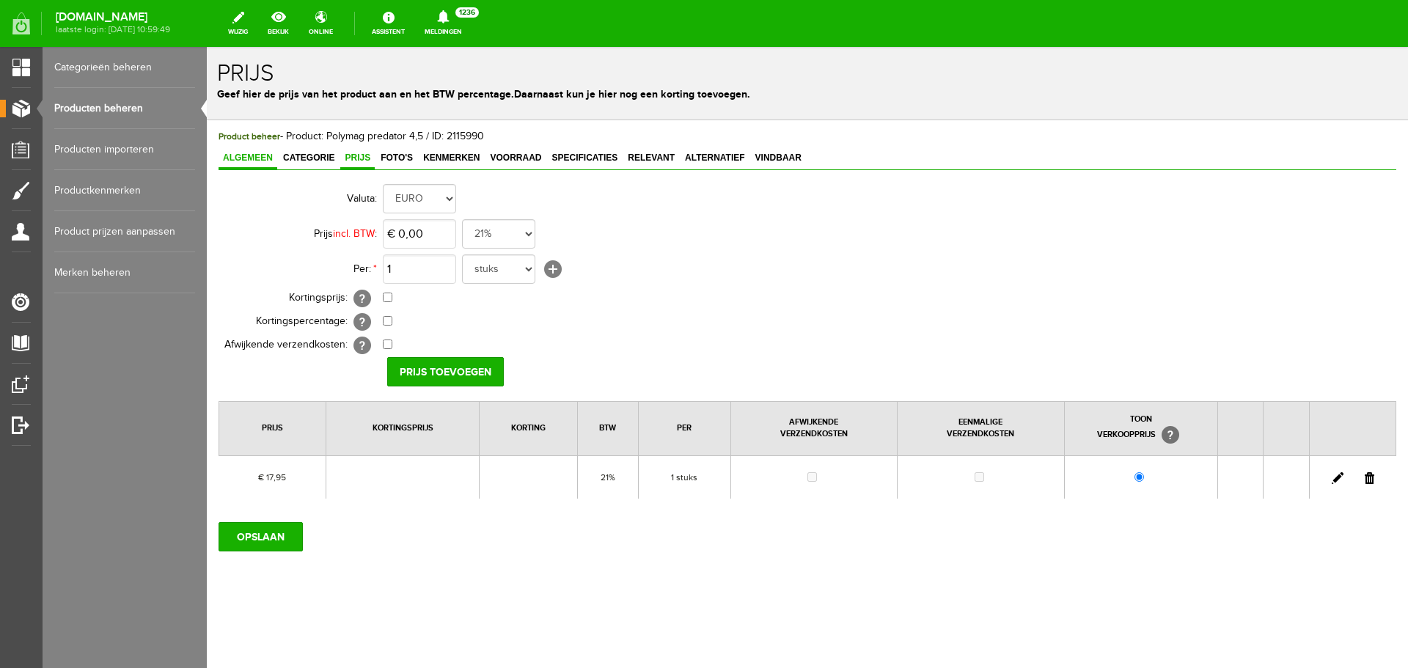
click at [268, 156] on span "Algemeen" at bounding box center [248, 158] width 59 height 10
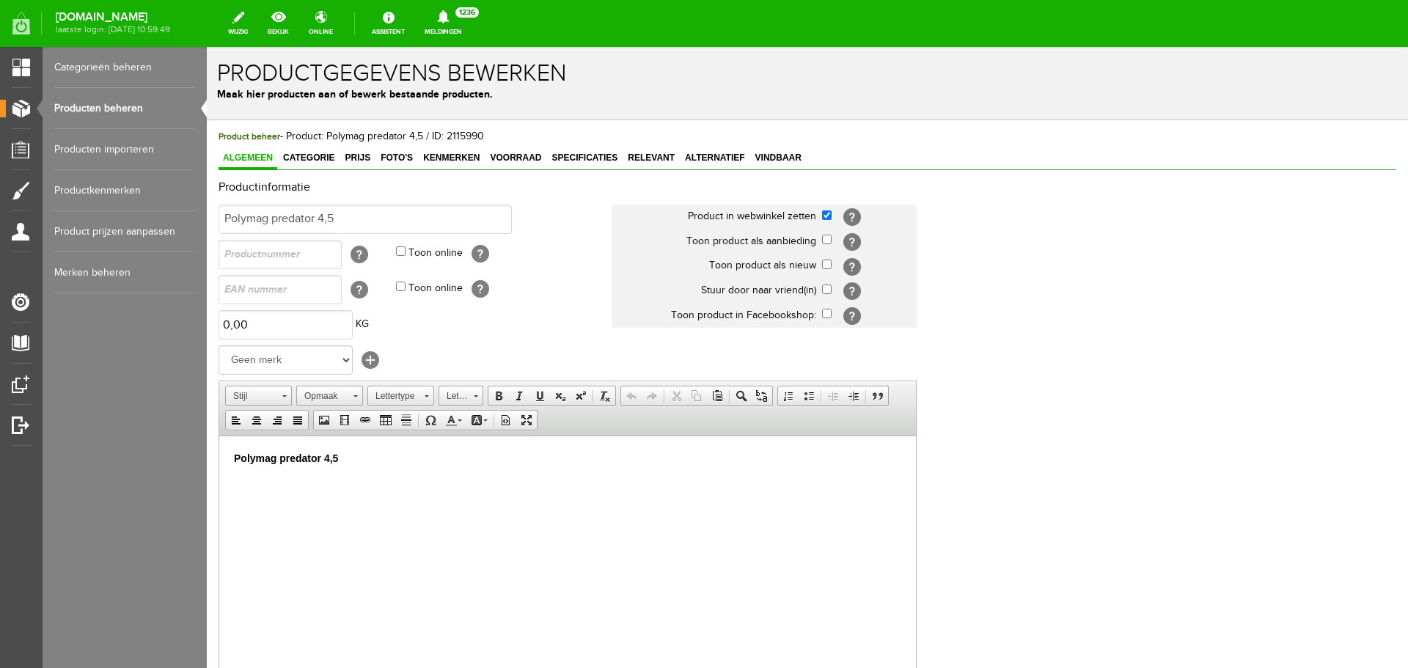
click at [142, 109] on link "Producten beheren" at bounding box center [124, 108] width 141 height 41
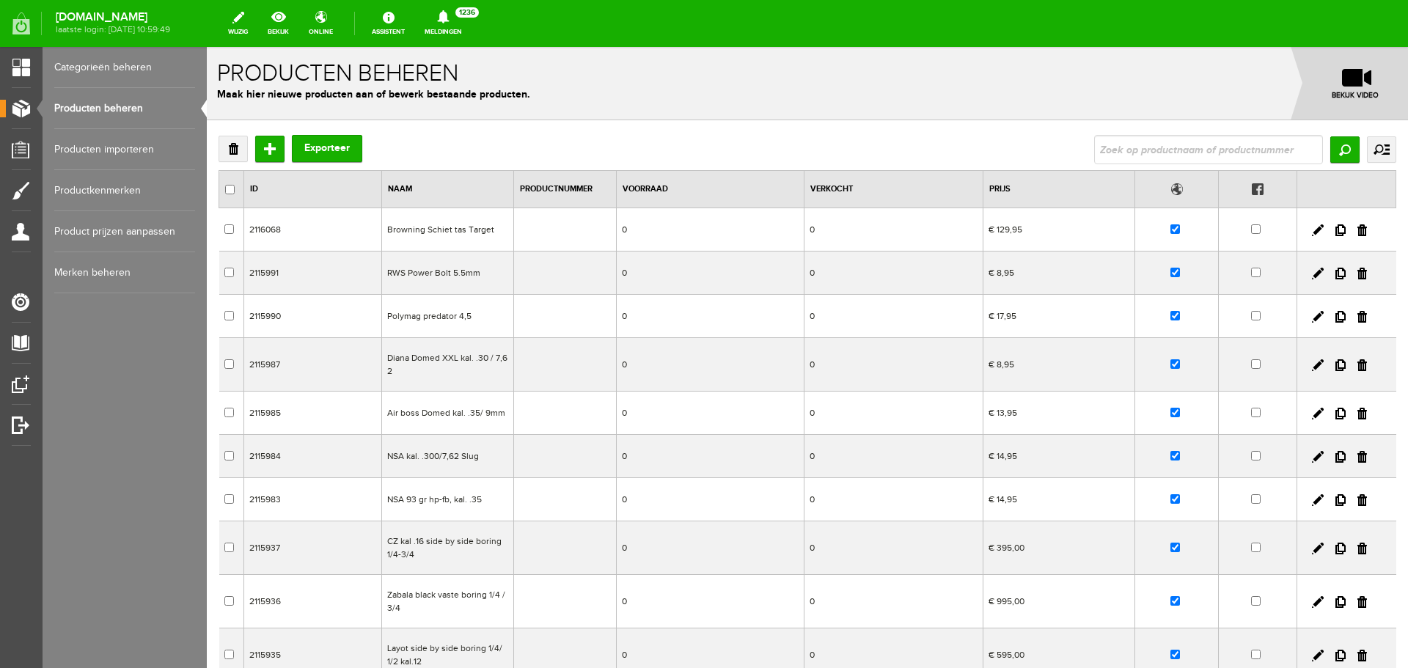
click at [403, 356] on td "Diana Domed XXL kal. .30 / 7,62" at bounding box center [448, 365] width 132 height 54
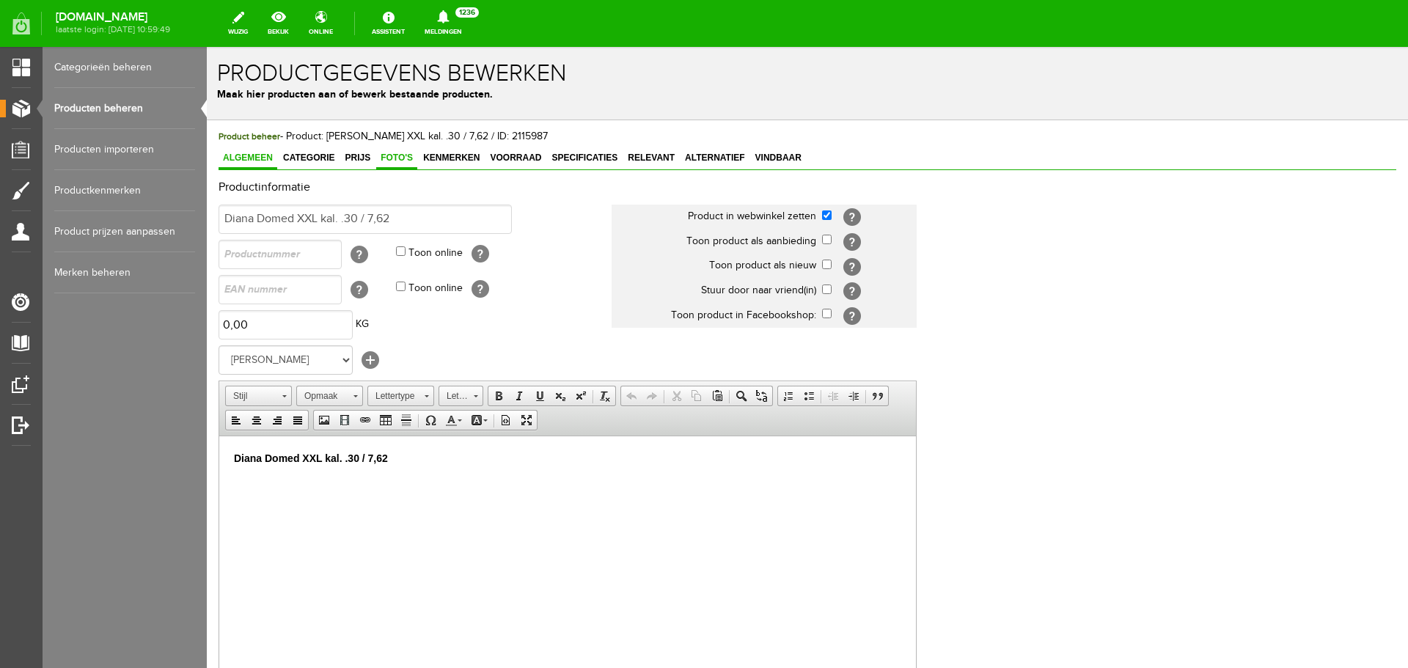
click at [407, 158] on span "Foto's" at bounding box center [396, 158] width 41 height 10
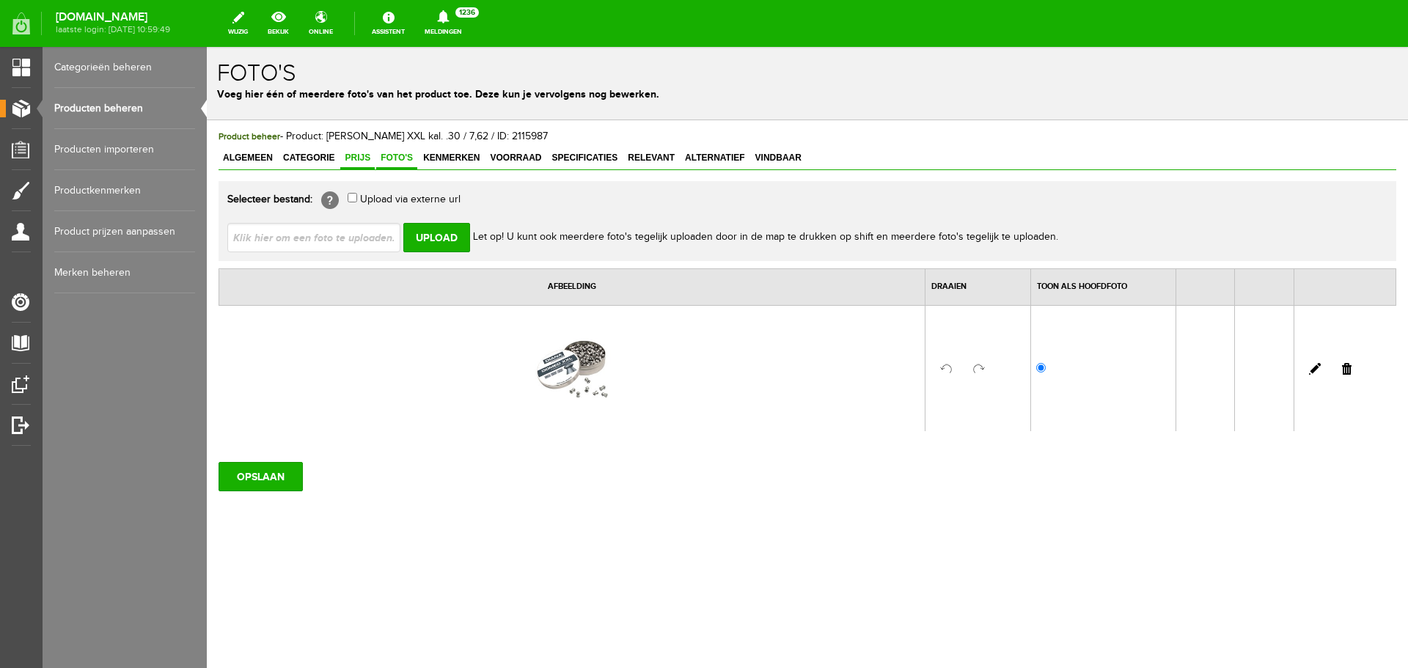
click at [356, 156] on span "Prijs" at bounding box center [357, 158] width 34 height 10
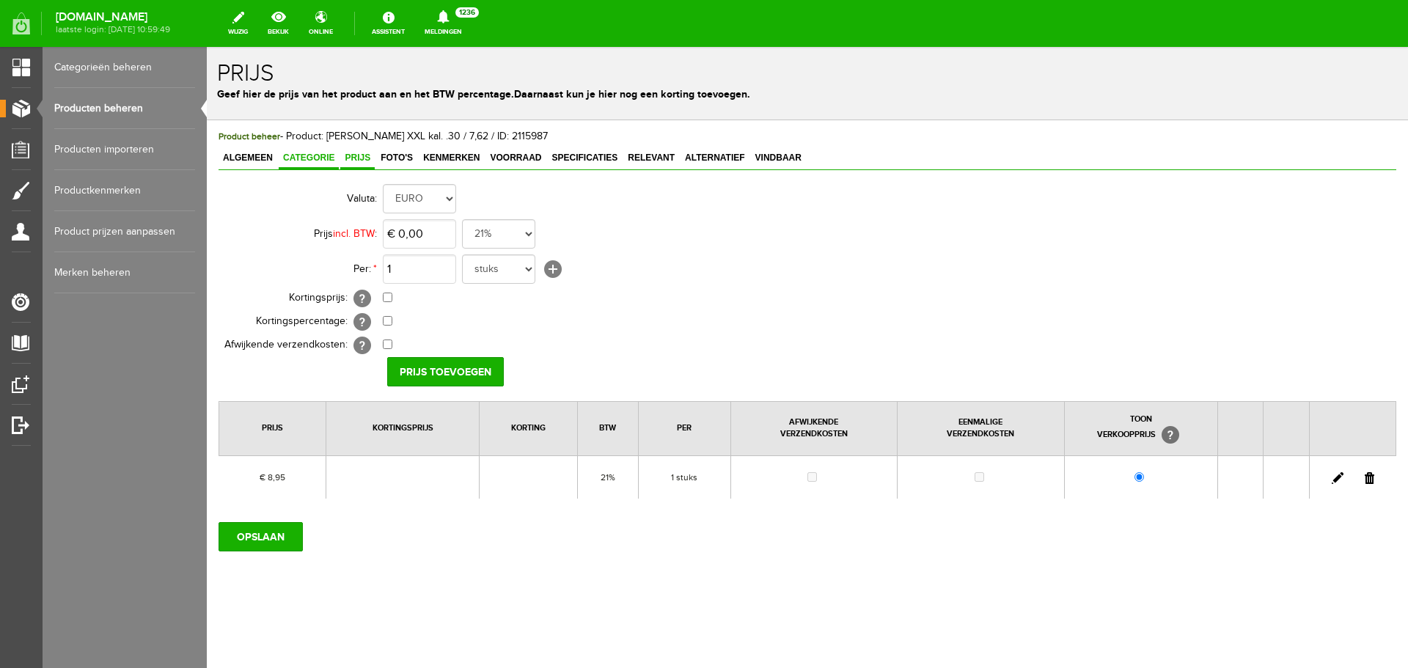
click at [325, 158] on span "Categorie" at bounding box center [309, 158] width 60 height 10
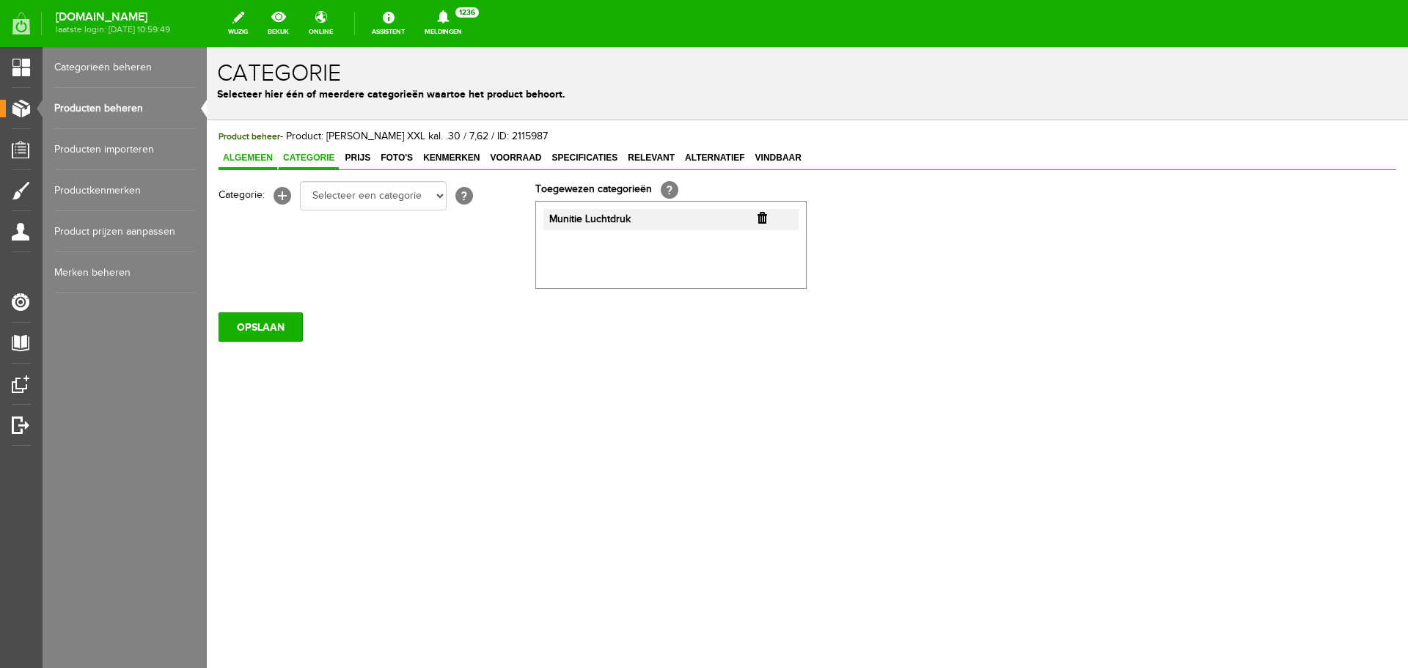
click at [245, 158] on span "Algemeen" at bounding box center [248, 158] width 59 height 10
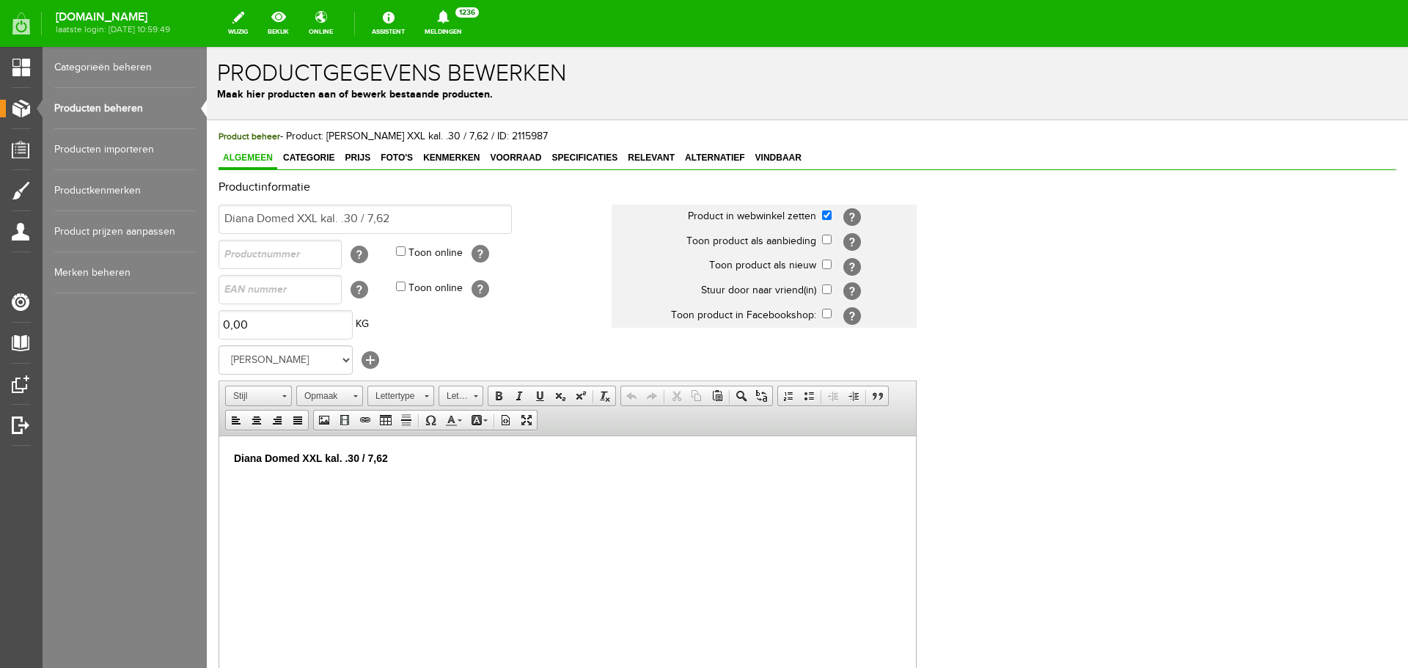
click at [120, 109] on link "Producten beheren" at bounding box center [124, 108] width 141 height 41
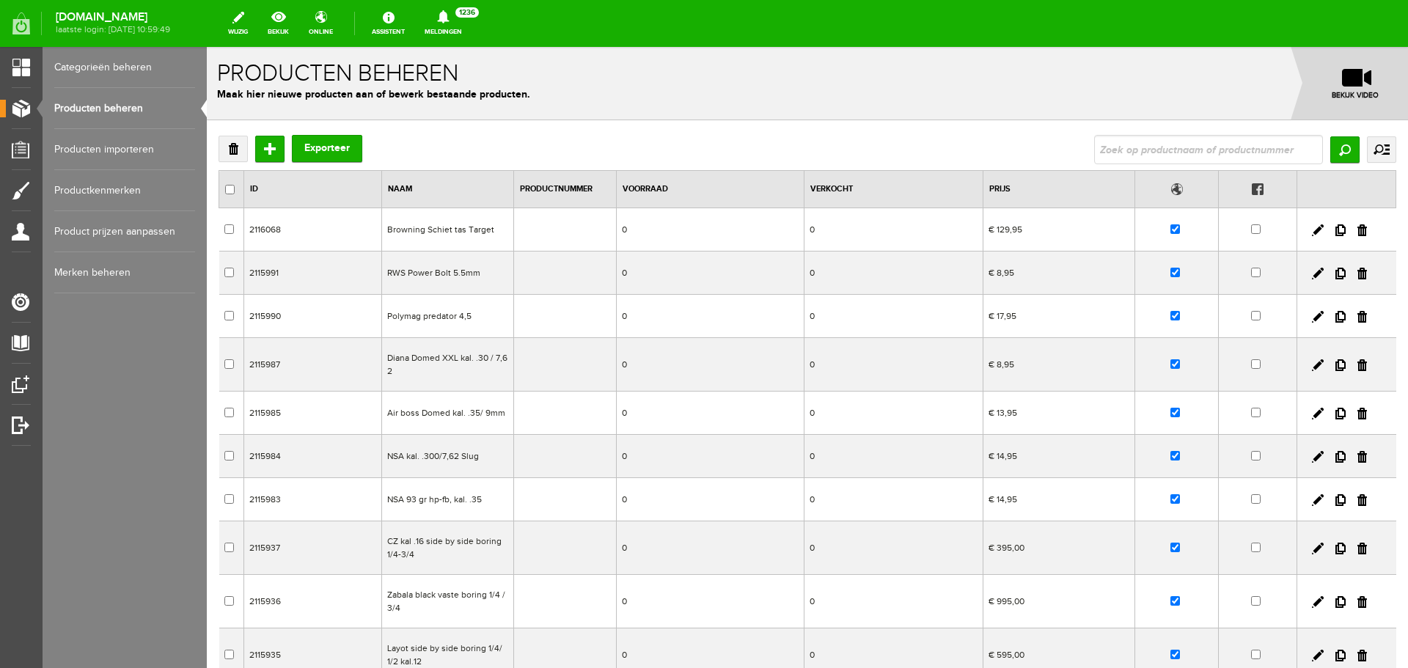
click at [485, 550] on td "CZ kal .16 side by side boring 1/4-3/4" at bounding box center [448, 549] width 132 height 54
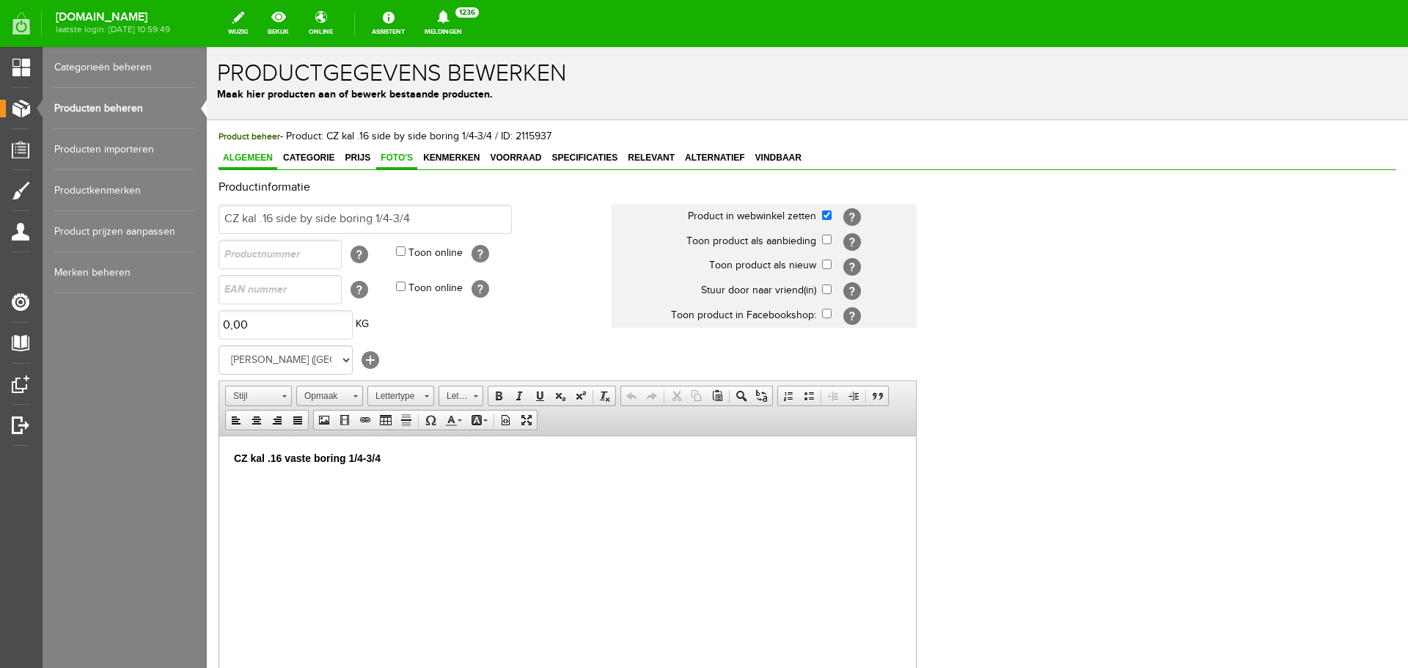
click at [392, 160] on span "Foto's" at bounding box center [396, 158] width 41 height 10
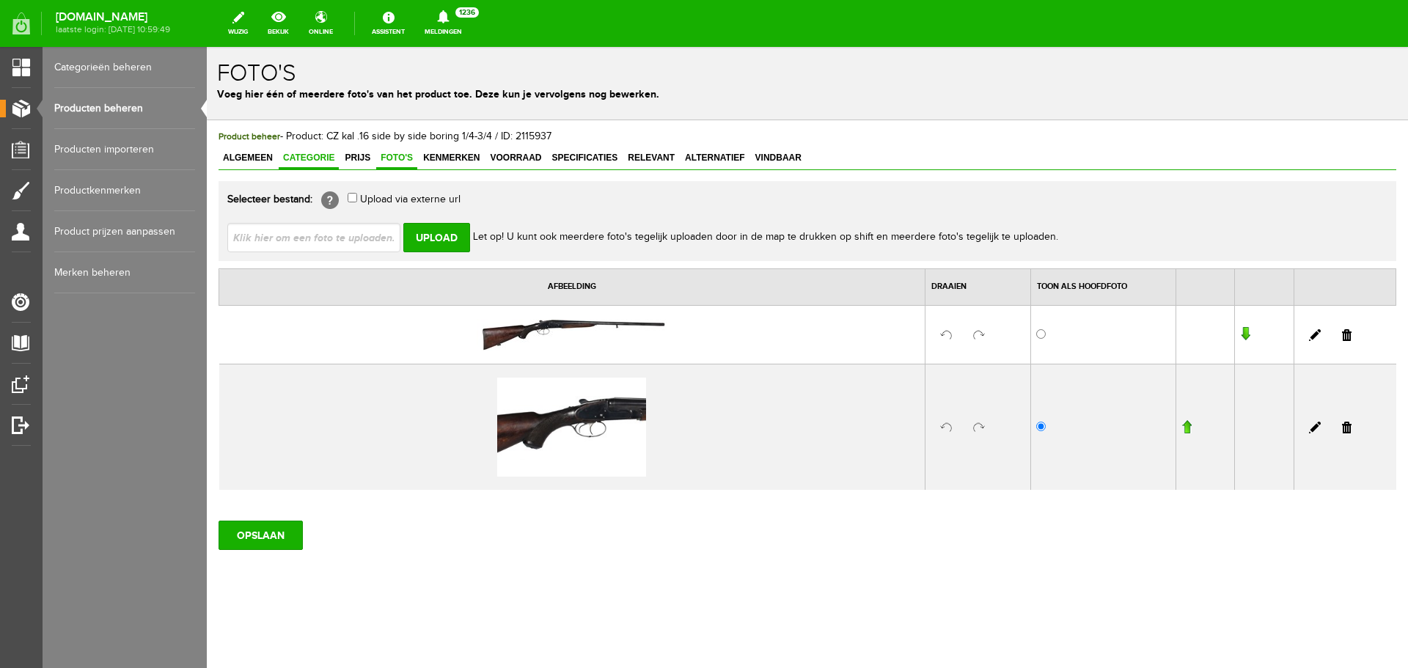
click at [318, 156] on span "Categorie" at bounding box center [309, 158] width 60 height 10
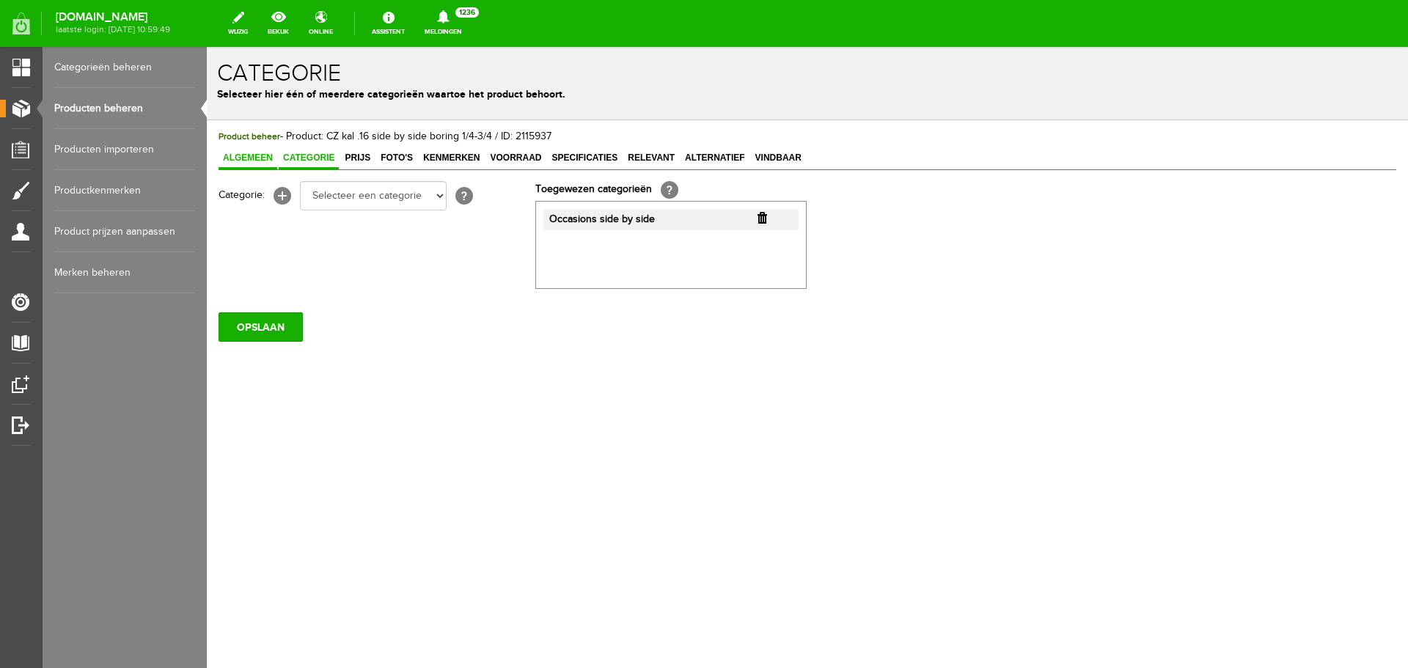
click at [274, 158] on span "Algemeen" at bounding box center [248, 158] width 59 height 10
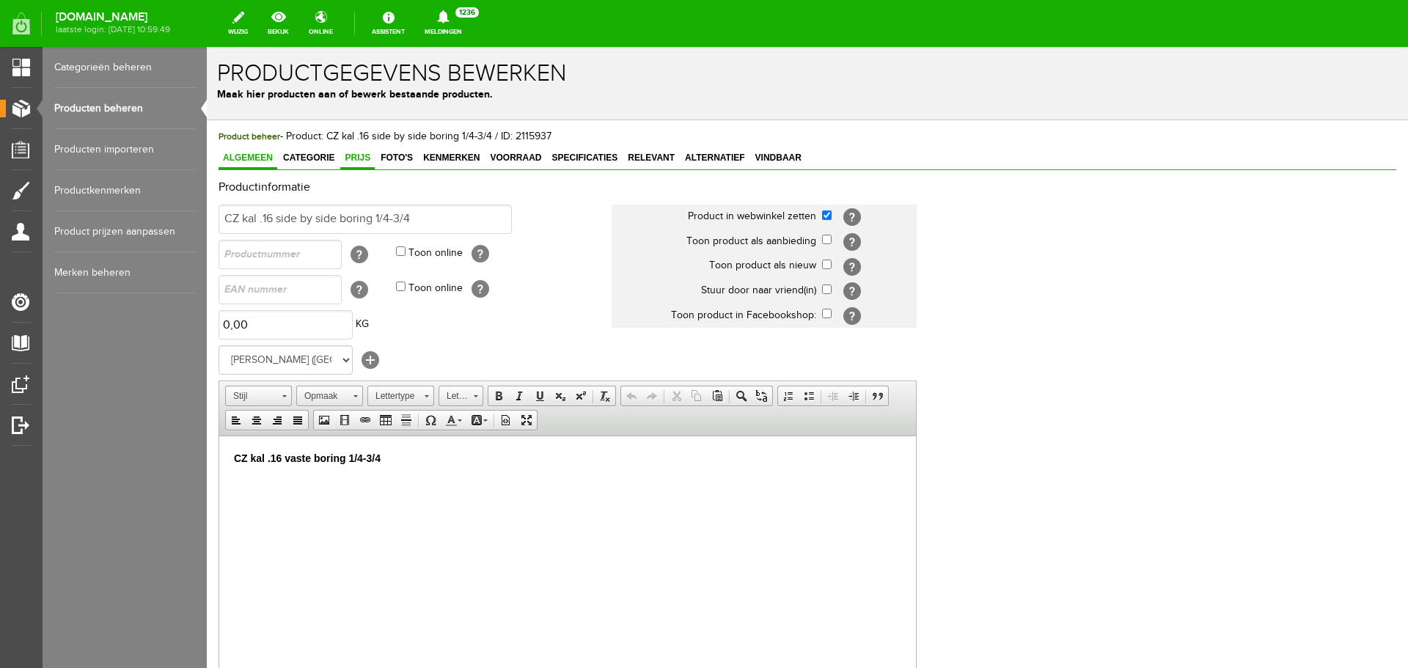
click at [374, 155] on span "Prijs" at bounding box center [357, 158] width 34 height 10
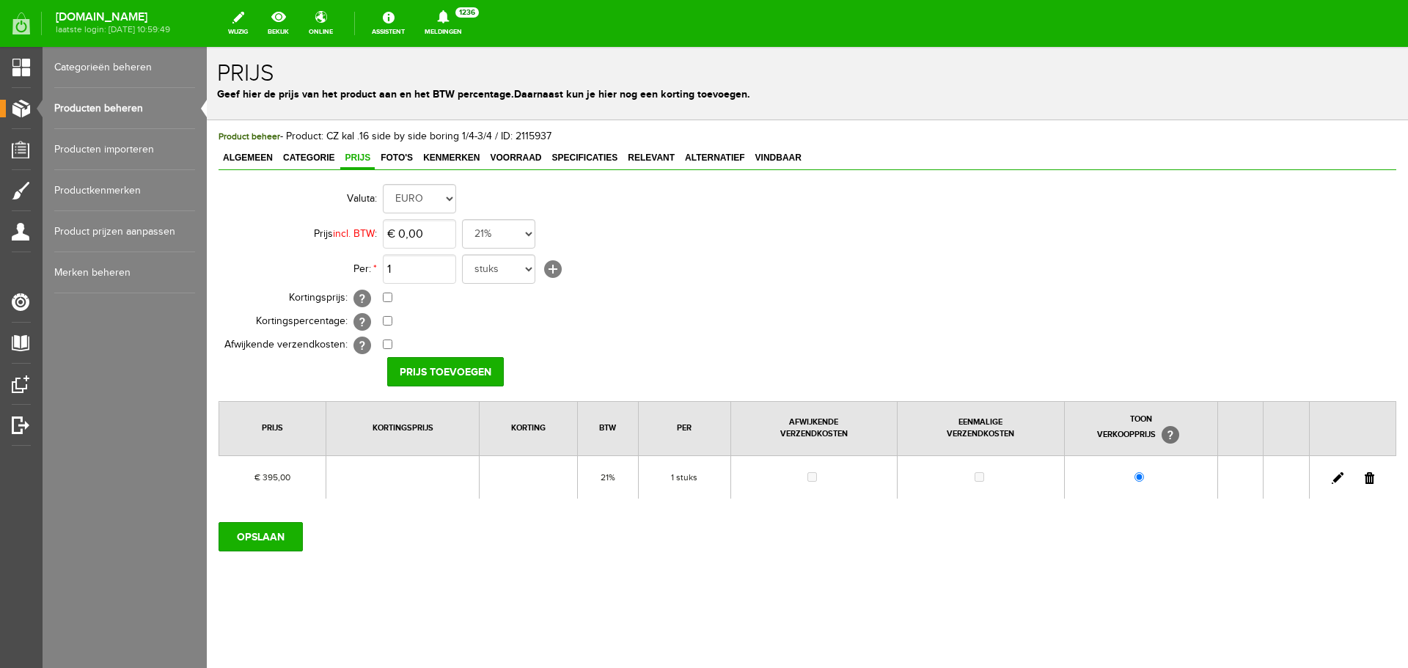
click at [142, 103] on link "Producten beheren" at bounding box center [124, 108] width 141 height 41
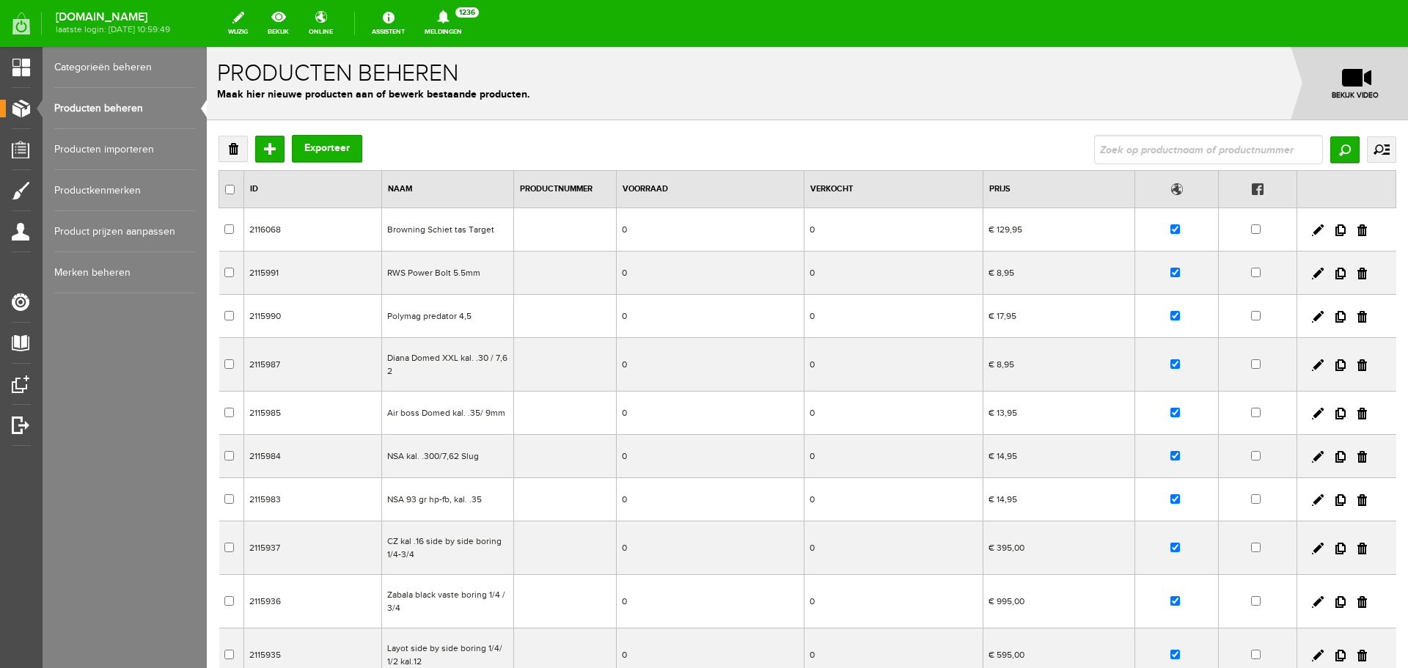
click at [476, 600] on td "Zabala black vaste boring 1/4 /3/4" at bounding box center [448, 602] width 132 height 54
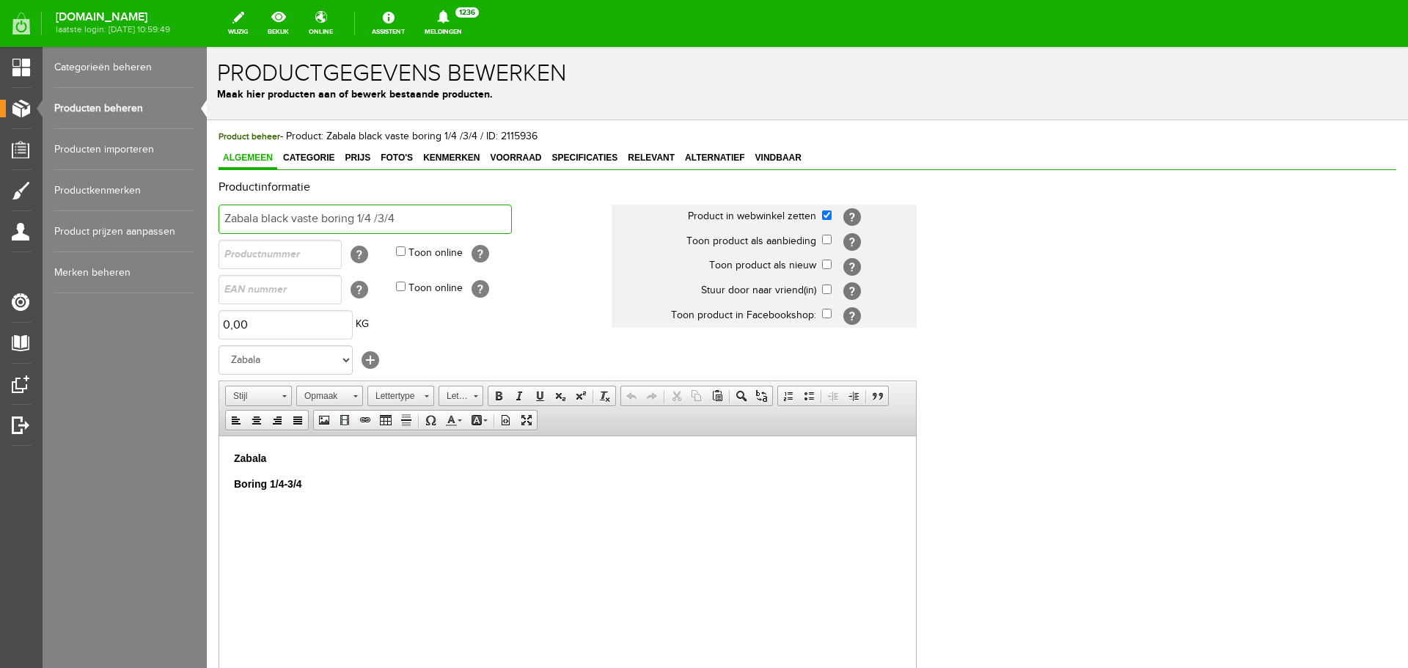
click at [413, 219] on input "Zabala black vaste boring 1/4 /3/4" at bounding box center [365, 219] width 293 height 29
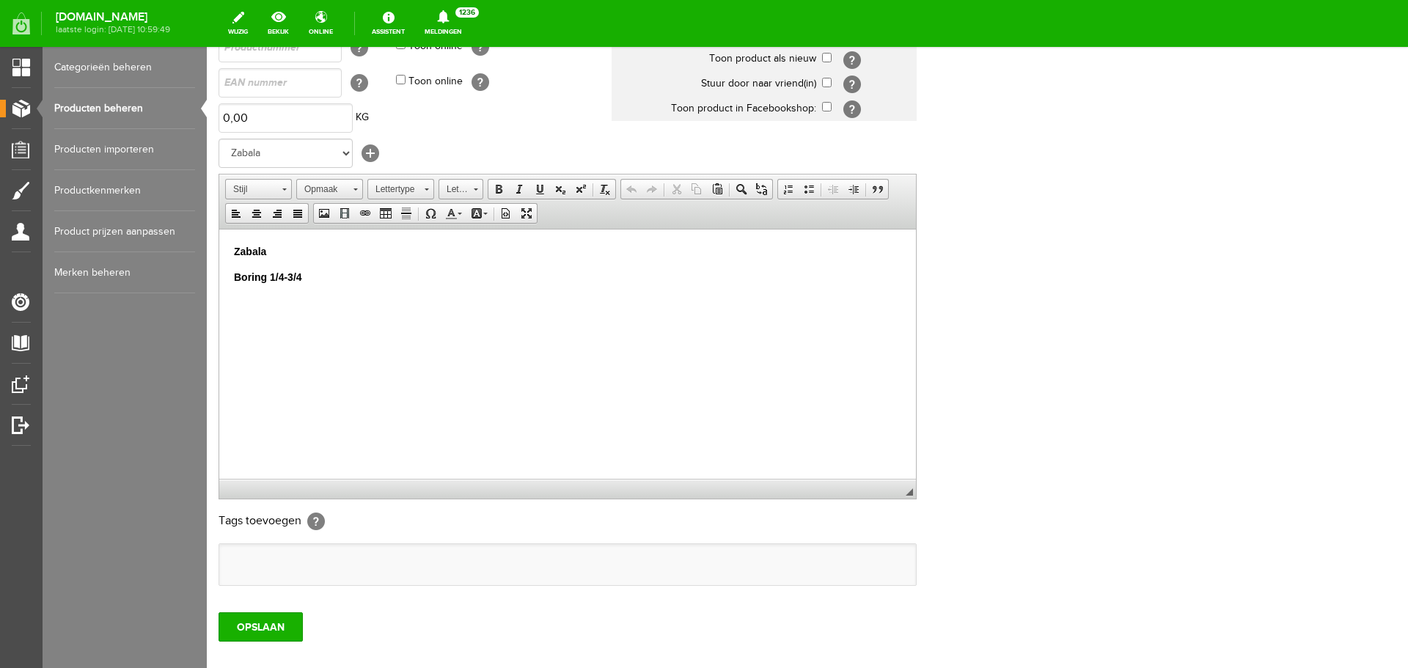
scroll to position [289, 0]
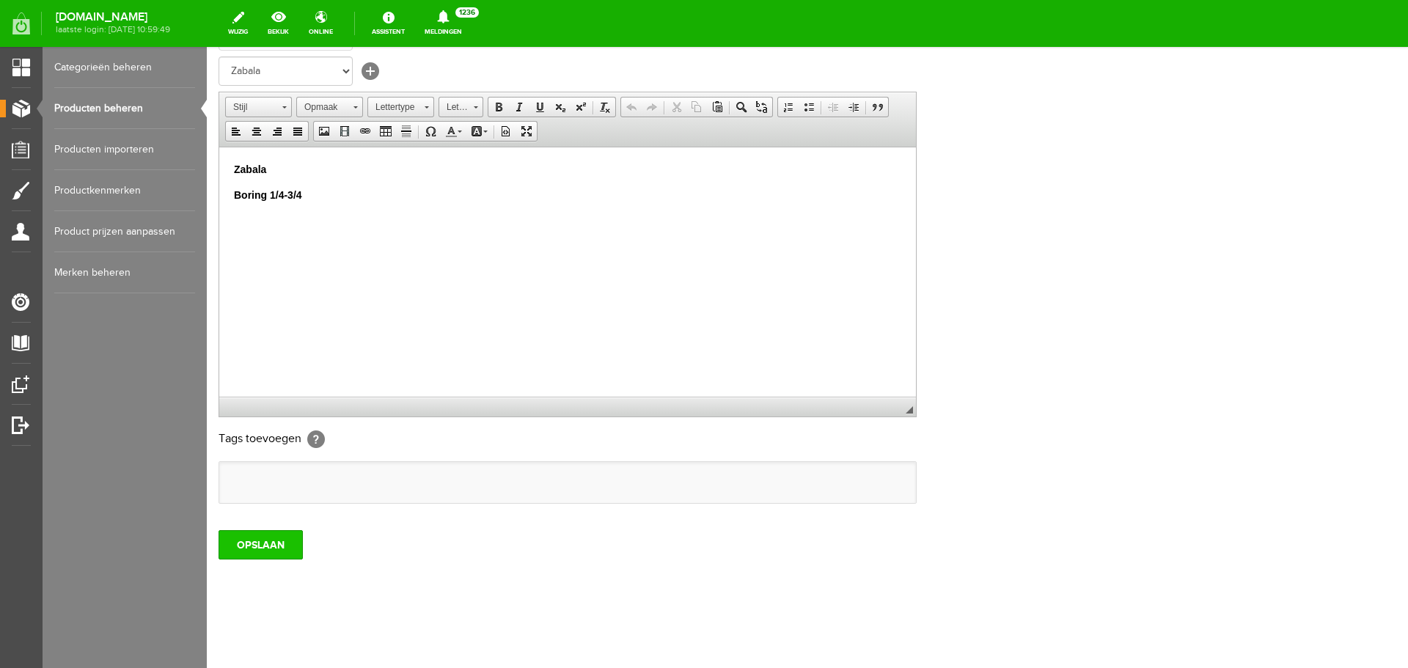
type input "Zabala black vaste boring 1/4 /3/4/verkocht"
click at [279, 534] on input "OPSLAAN" at bounding box center [261, 544] width 84 height 29
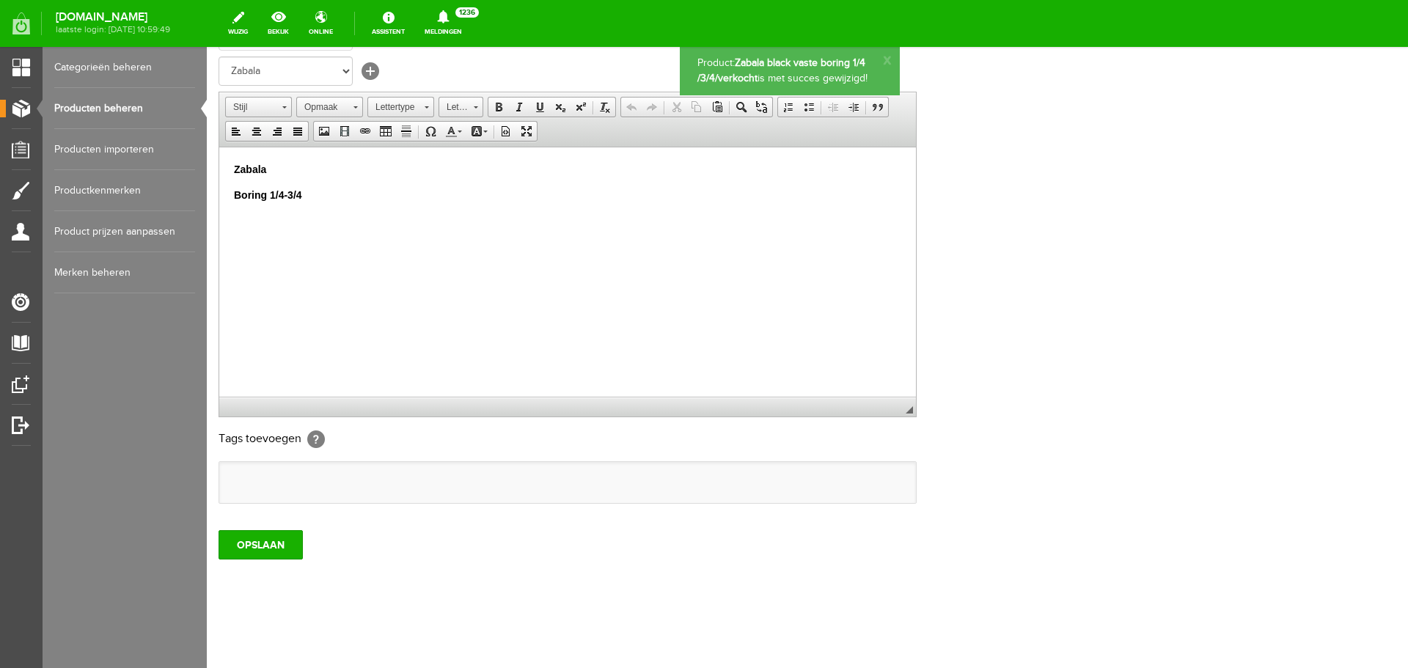
scroll to position [0, 0]
click at [125, 103] on link "Producten beheren" at bounding box center [124, 108] width 141 height 41
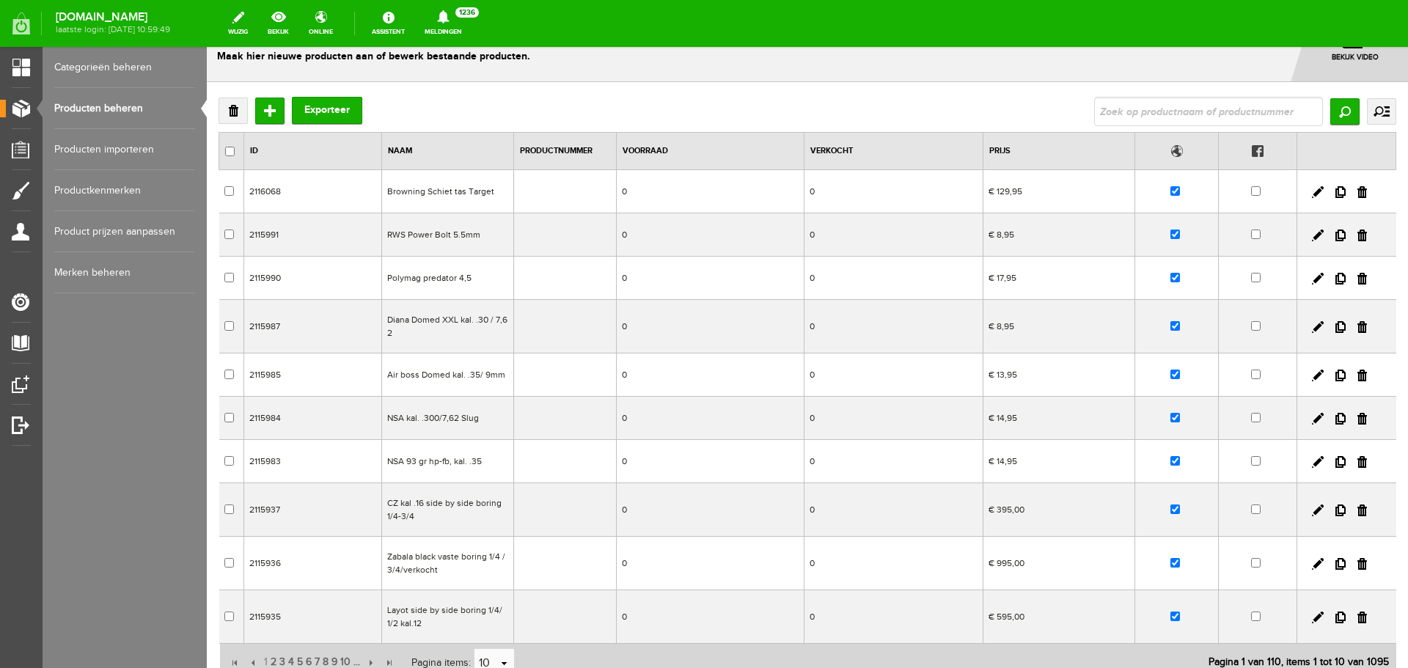
scroll to position [73, 0]
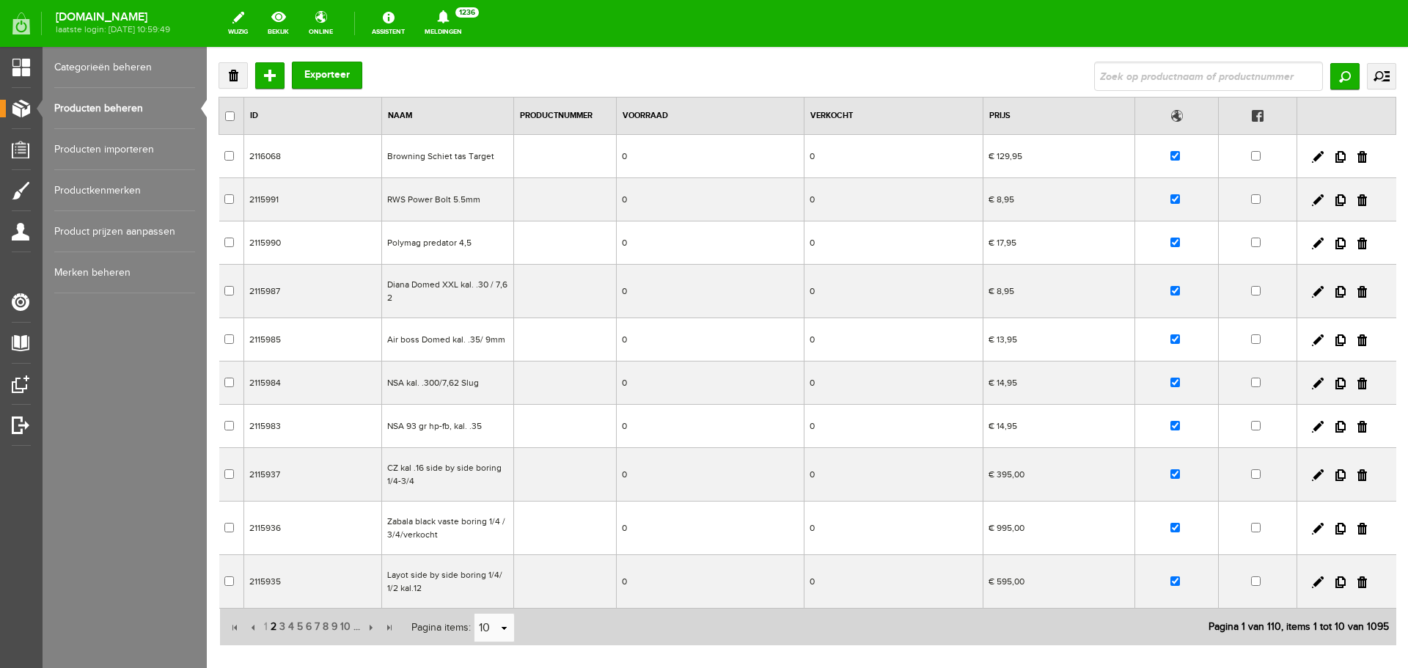
click at [273, 629] on span "2" at bounding box center [273, 626] width 9 height 29
